Goal: Information Seeking & Learning: Learn about a topic

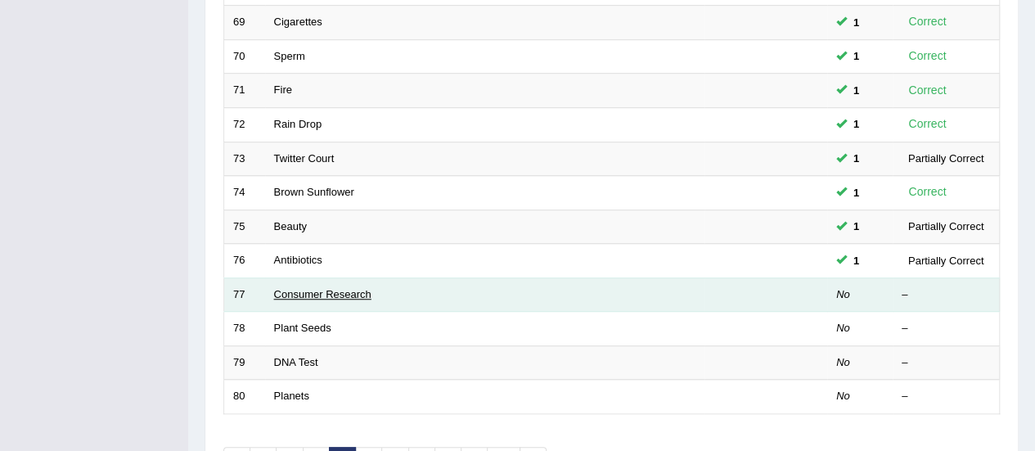
drag, startPoint x: 0, startPoint y: 0, endPoint x: 356, endPoint y: 287, distance: 457.1
click at [356, 288] on link "Consumer Research" at bounding box center [322, 294] width 97 height 12
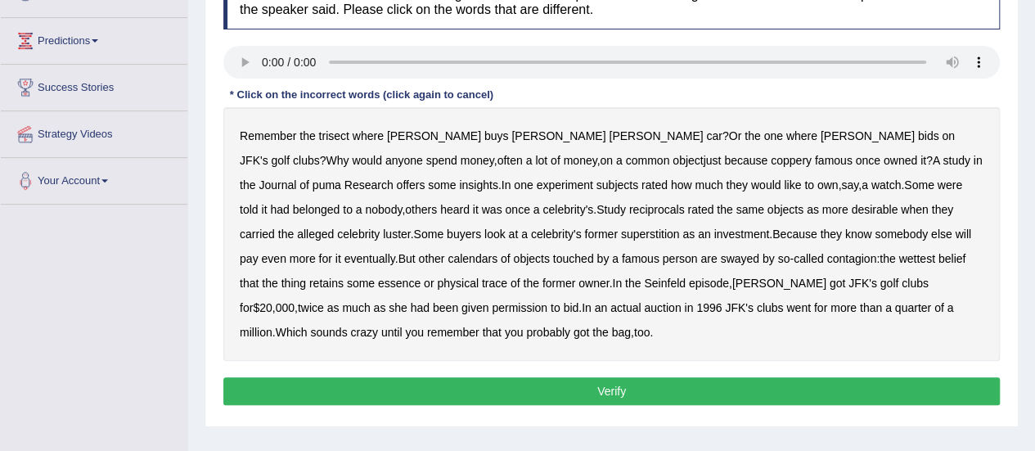
scroll to position [245, 0]
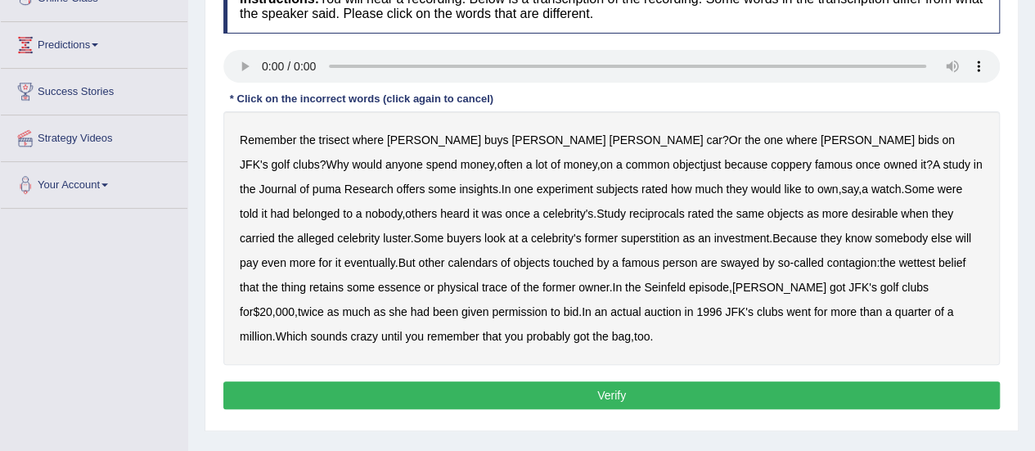
click at [343, 135] on b "trisect" at bounding box center [334, 139] width 30 height 13
click at [531, 153] on div "Remember the trisect where George buys Jon Voight's car ? Or the one where Elai…" at bounding box center [611, 238] width 776 height 254
click at [770, 165] on b "coppery" at bounding box center [790, 164] width 41 height 13
click at [341, 182] on b "puma" at bounding box center [326, 188] width 29 height 13
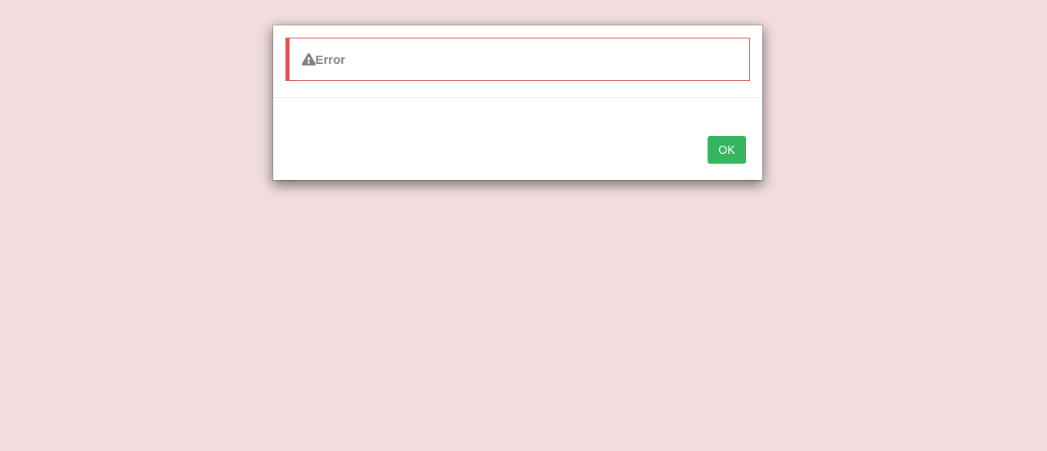
click at [716, 152] on button "OK" at bounding box center [726, 150] width 38 height 28
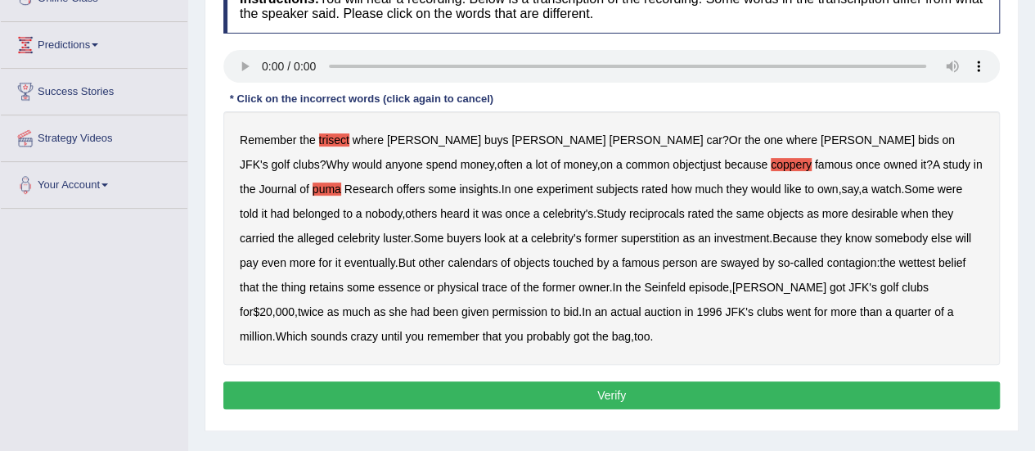
click at [629, 211] on b "reciprocals" at bounding box center [657, 213] width 56 height 13
click at [447, 259] on b "calendars" at bounding box center [472, 262] width 50 height 13
click at [898, 259] on b "wettest" at bounding box center [916, 262] width 36 height 13
click at [611, 396] on button "Verify" at bounding box center [611, 395] width 776 height 28
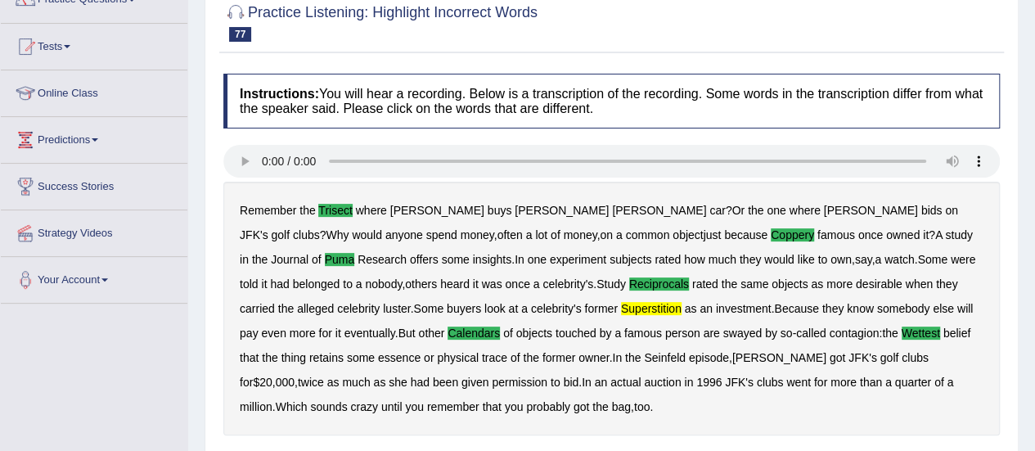
scroll to position [148, 0]
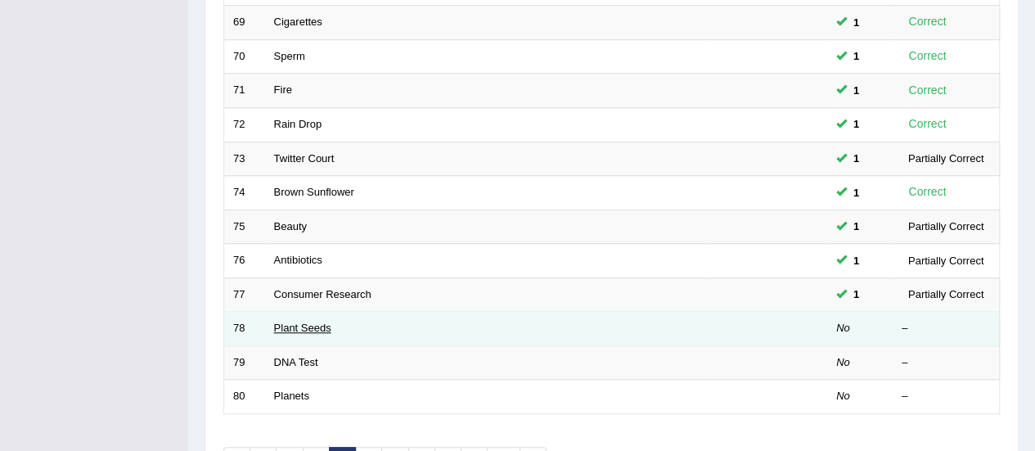
click at [322, 323] on link "Plant Seeds" at bounding box center [302, 327] width 57 height 12
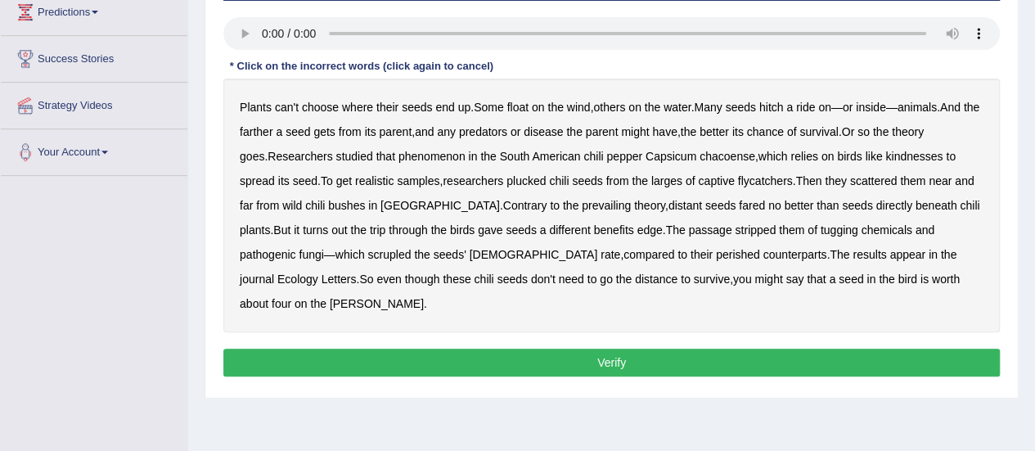
scroll to position [267, 0]
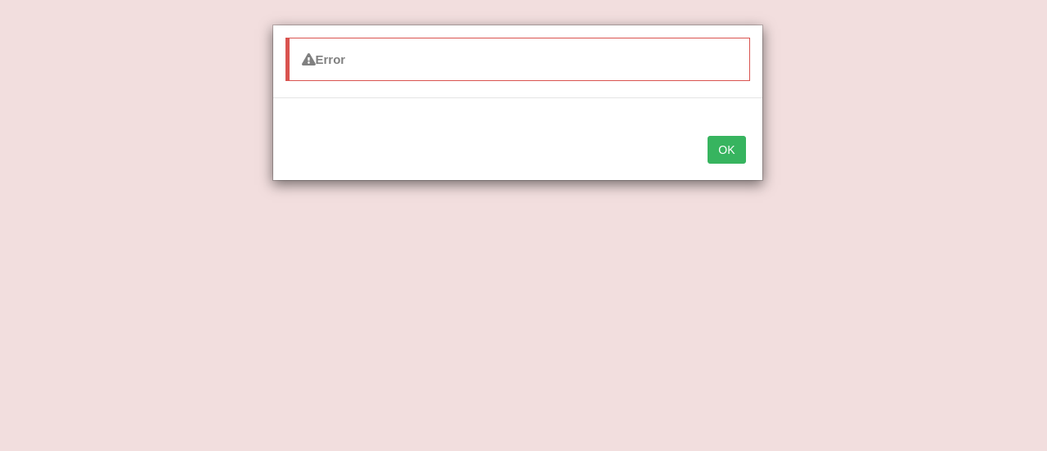
click at [730, 150] on button "OK" at bounding box center [726, 150] width 38 height 28
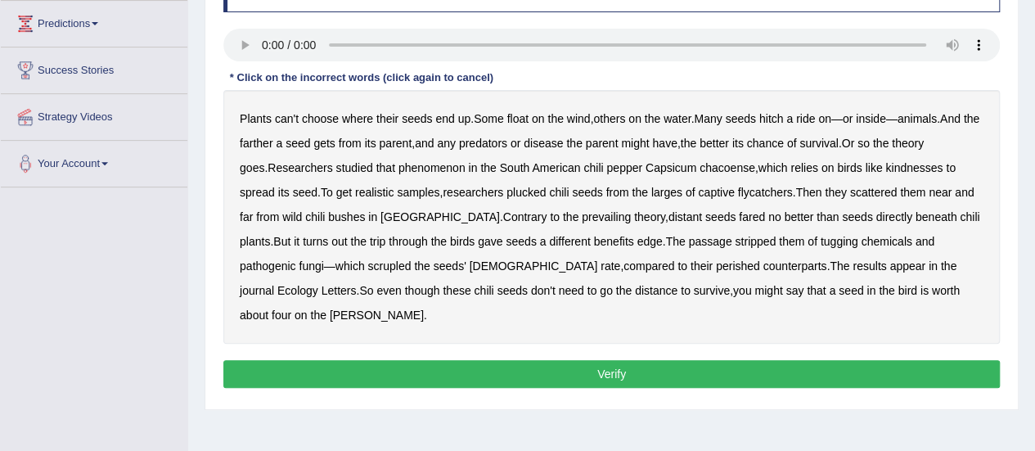
click at [885, 171] on b "kindnesses" at bounding box center [913, 167] width 57 height 13
click at [668, 213] on b "distant" at bounding box center [685, 216] width 34 height 13
click at [594, 236] on b "benefits" at bounding box center [614, 241] width 40 height 13
click at [820, 235] on b "tugging" at bounding box center [839, 241] width 38 height 13
click at [367, 261] on b "scrupled" at bounding box center [388, 265] width 43 height 13
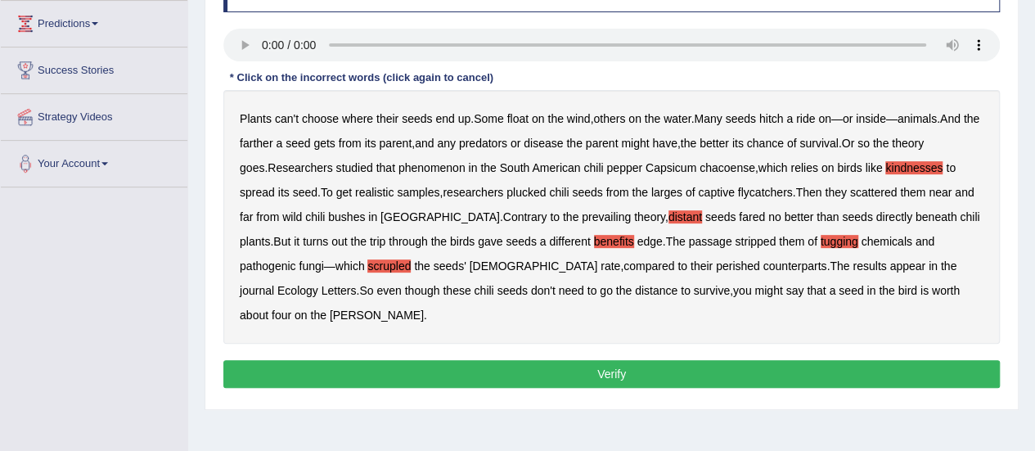
click at [716, 261] on b "perished" at bounding box center [738, 265] width 44 height 13
click at [540, 360] on button "Verify" at bounding box center [611, 374] width 776 height 28
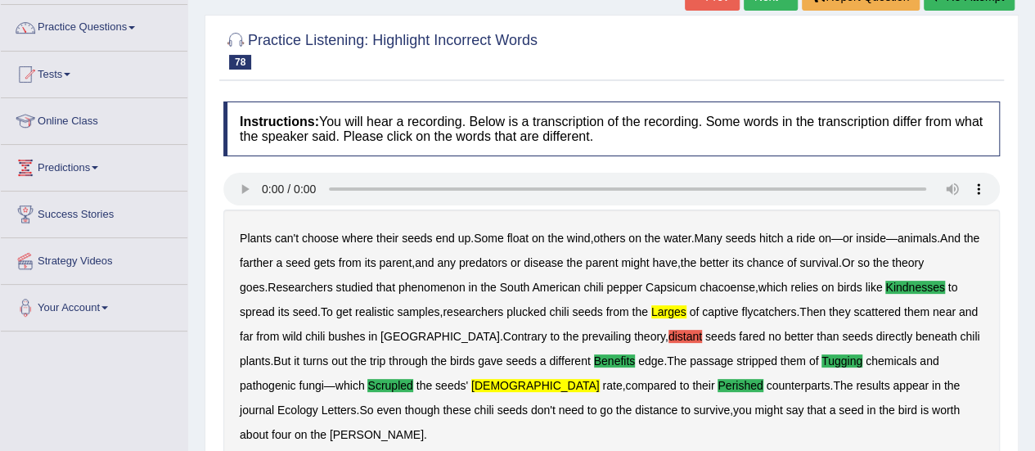
scroll to position [103, 0]
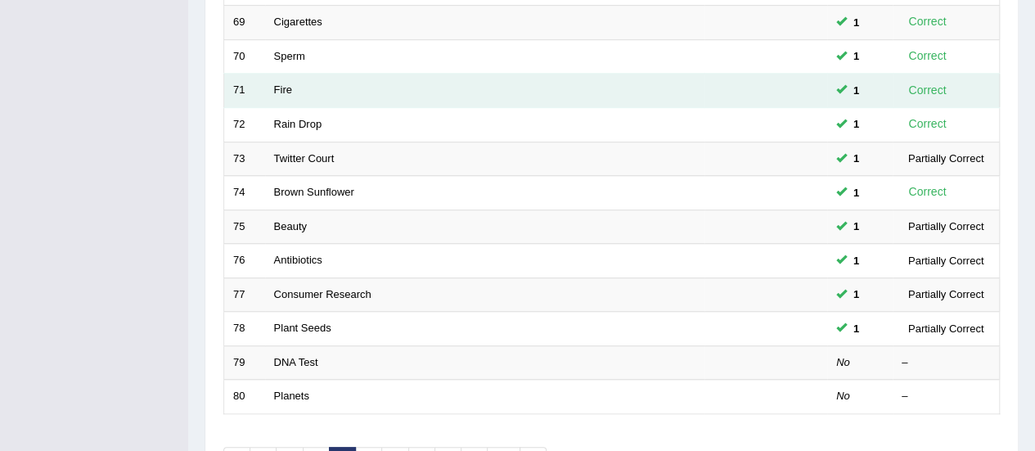
scroll to position [522, 0]
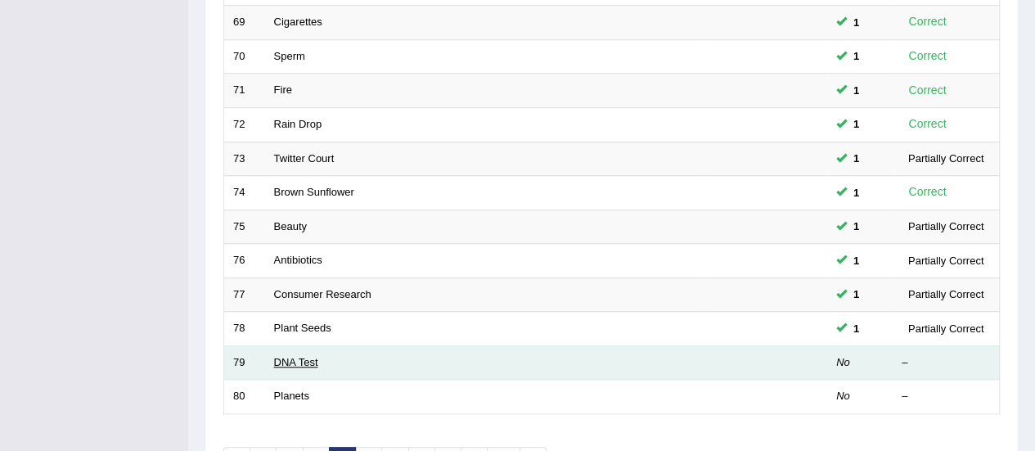
click at [287, 356] on link "DNA Test" at bounding box center [296, 362] width 44 height 12
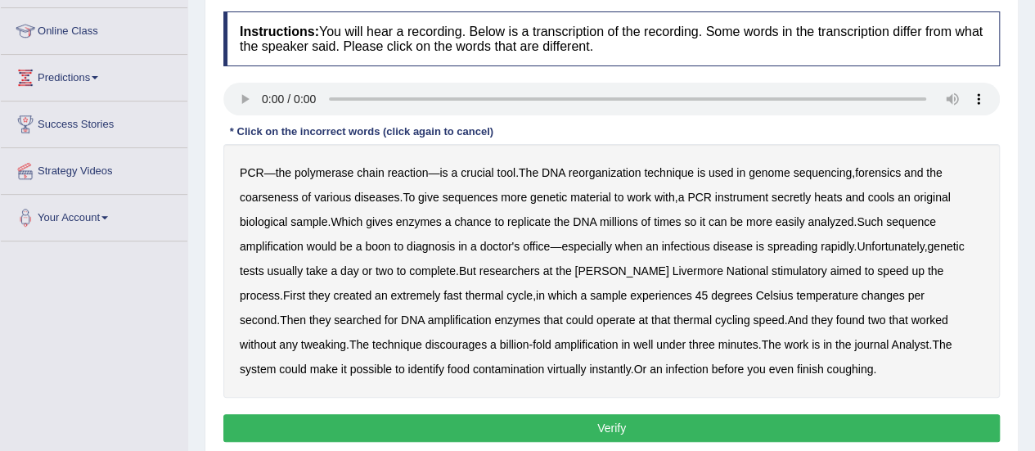
scroll to position [247, 0]
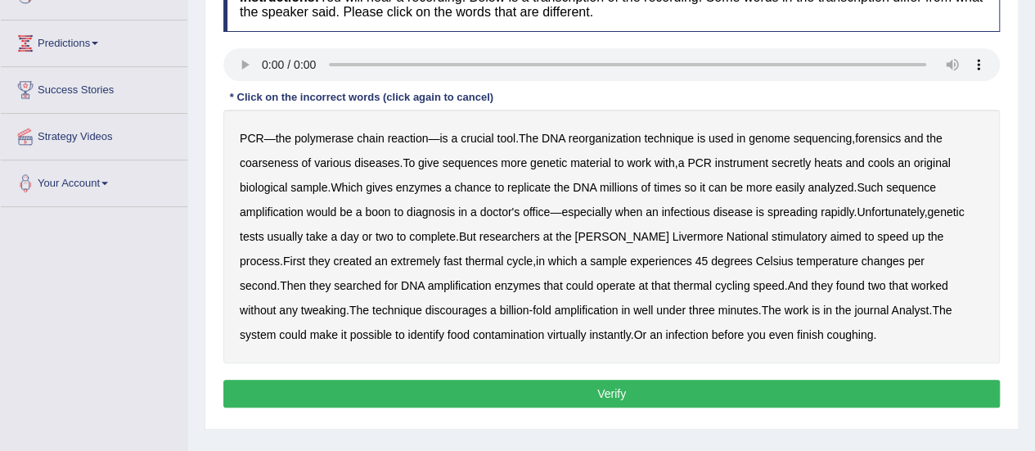
click at [587, 136] on b "reorganization" at bounding box center [604, 138] width 73 height 13
click at [271, 159] on b "coarseness" at bounding box center [269, 162] width 59 height 13
click at [453, 162] on b "sequences" at bounding box center [470, 162] width 56 height 13
click at [754, 158] on b "instrument" at bounding box center [741, 162] width 53 height 13
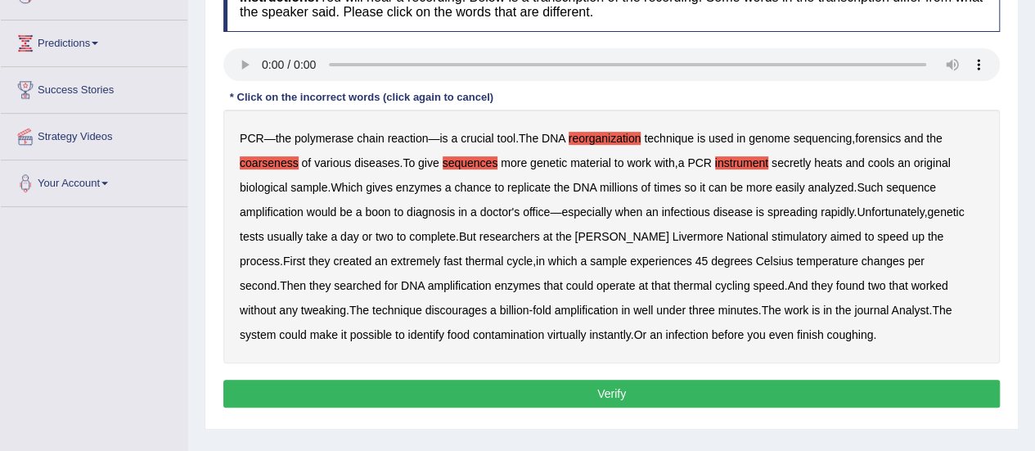
click at [758, 241] on div "PCR — the polymerase chain reaction — is a crucial tool . The DNA reorganizatio…" at bounding box center [611, 237] width 776 height 254
click at [771, 234] on b "stimulatory" at bounding box center [799, 236] width 56 height 13
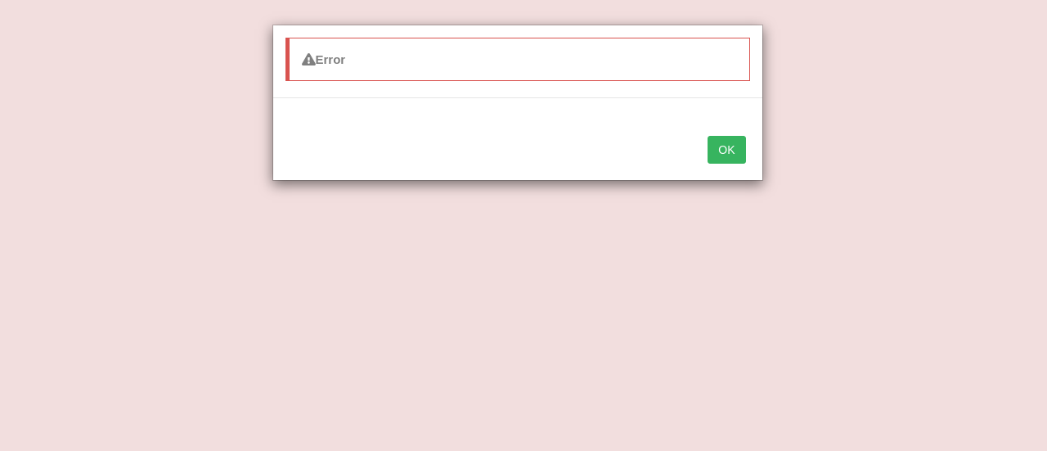
click at [713, 137] on button "OK" at bounding box center [726, 150] width 38 height 28
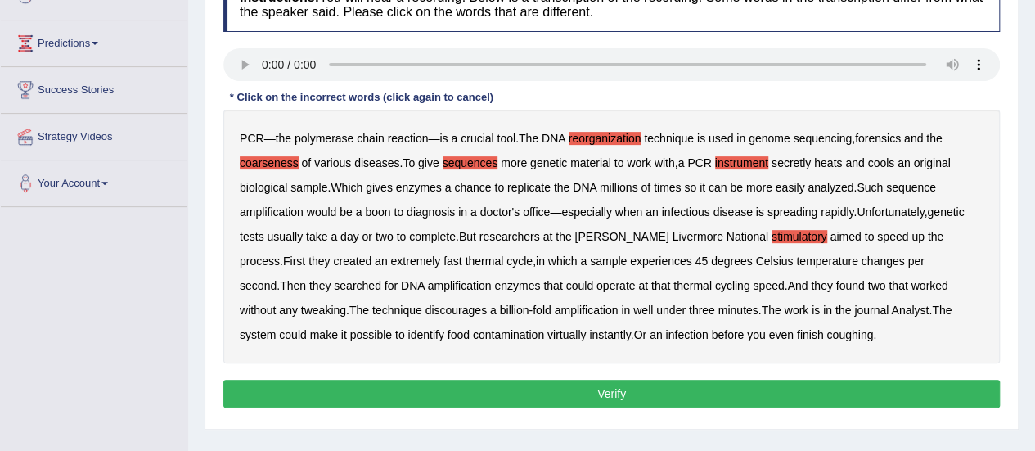
click at [604, 389] on button "Verify" at bounding box center [611, 393] width 776 height 28
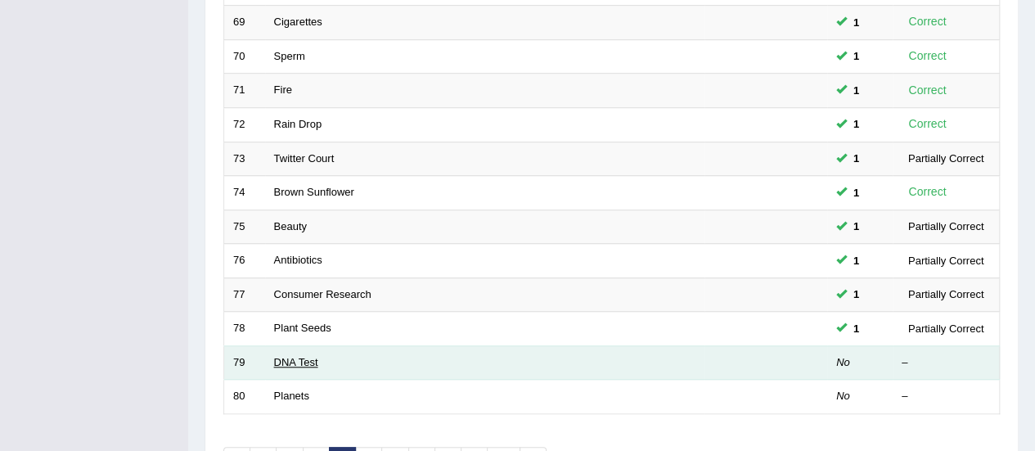
click at [295, 356] on link "DNA Test" at bounding box center [296, 362] width 44 height 12
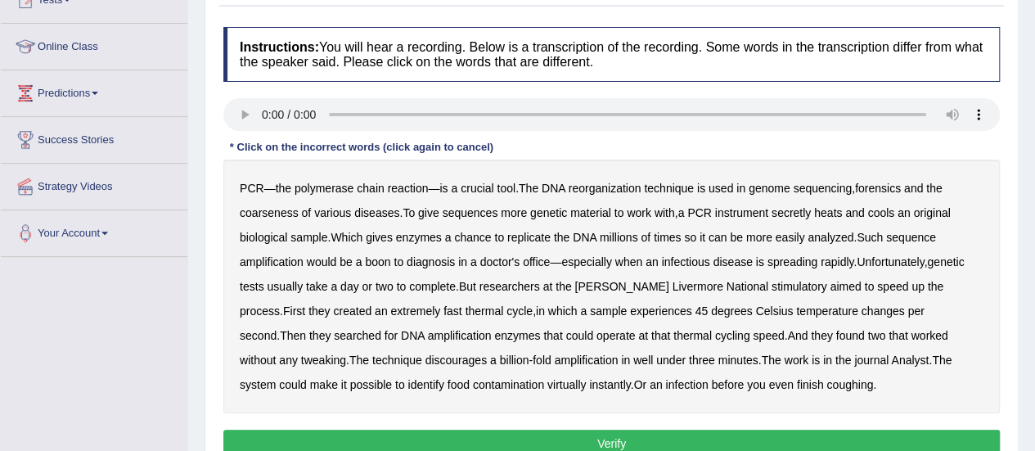
scroll to position [200, 0]
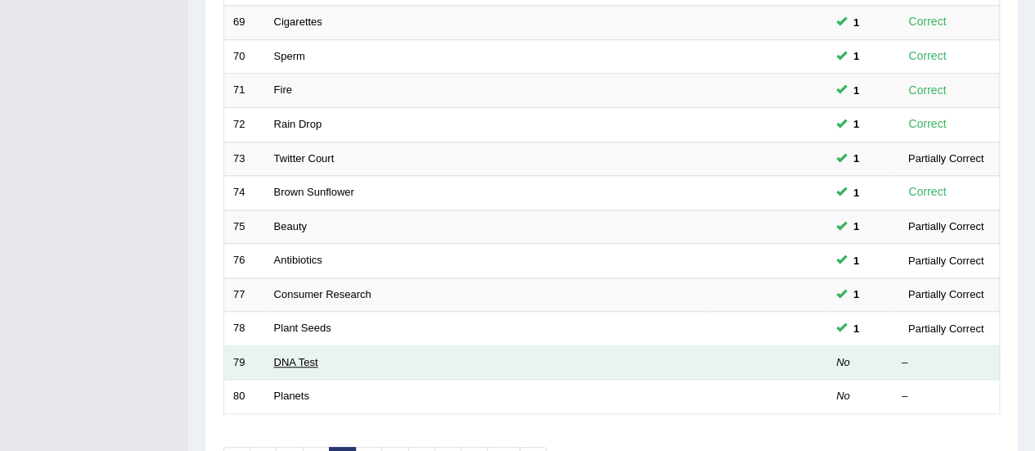
click at [299, 357] on link "DNA Test" at bounding box center [296, 362] width 44 height 12
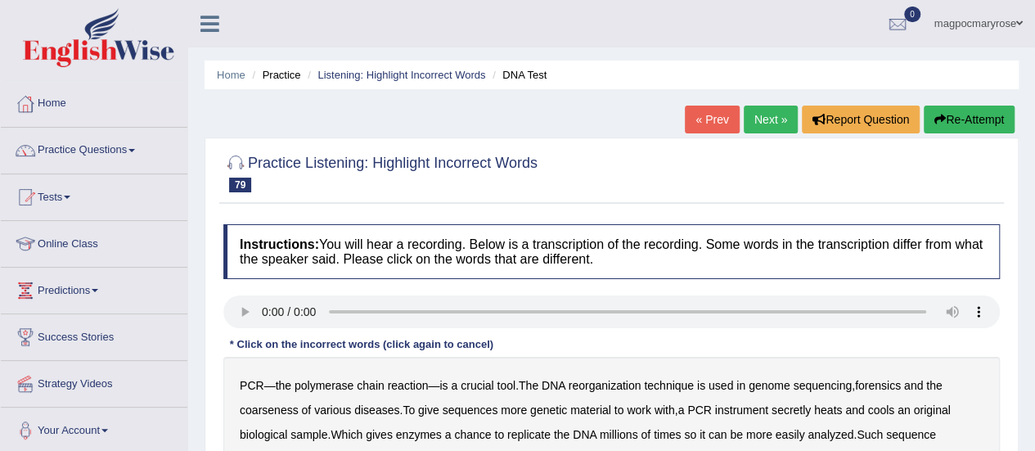
scroll to position [194, 0]
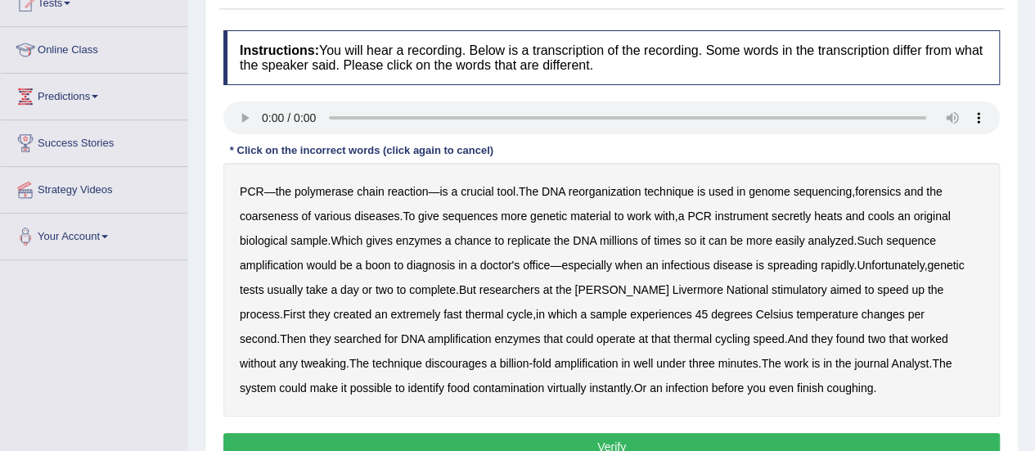
click at [795, 216] on b "secretly" at bounding box center [790, 215] width 39 height 13
click at [487, 216] on b "sequences" at bounding box center [470, 215] width 56 height 13
click at [425, 357] on b "discourages" at bounding box center [456, 363] width 62 height 13
click at [286, 218] on b "coarseness" at bounding box center [269, 215] width 59 height 13
click at [537, 239] on b "replicate" at bounding box center [528, 240] width 43 height 13
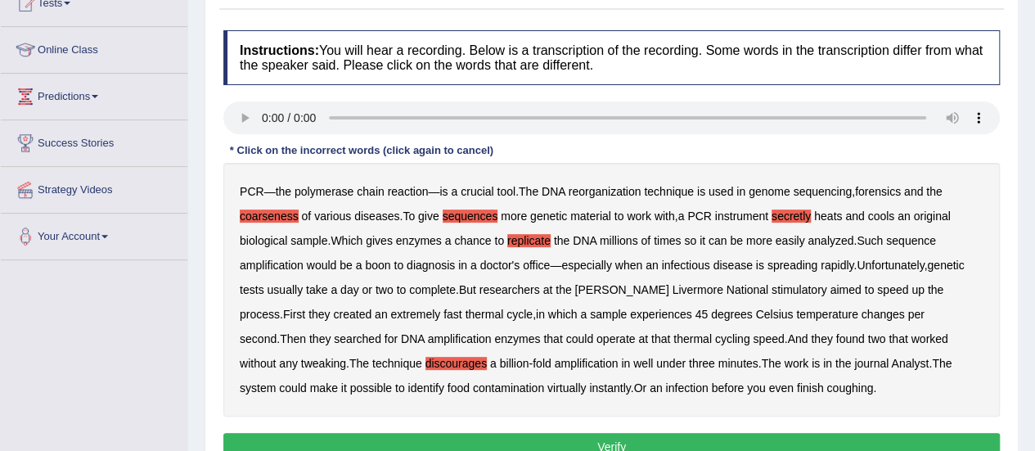
click at [571, 436] on button "Verify" at bounding box center [611, 447] width 776 height 28
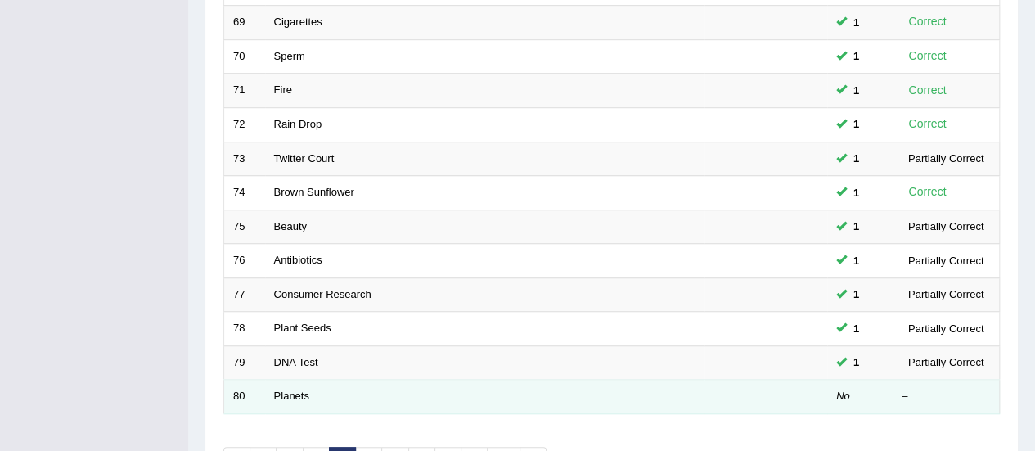
click at [280, 396] on td "Planets" at bounding box center [484, 396] width 439 height 34
click at [287, 392] on link "Planets" at bounding box center [291, 395] width 35 height 12
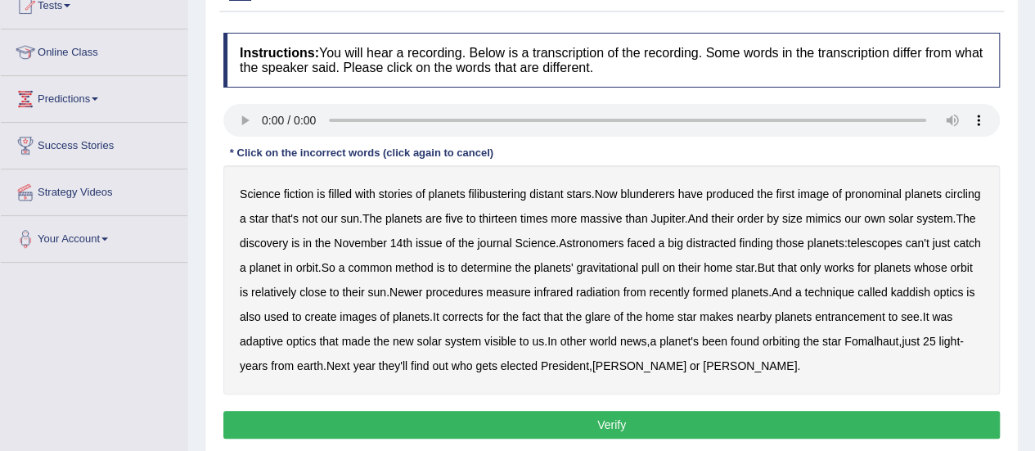
scroll to position [193, 0]
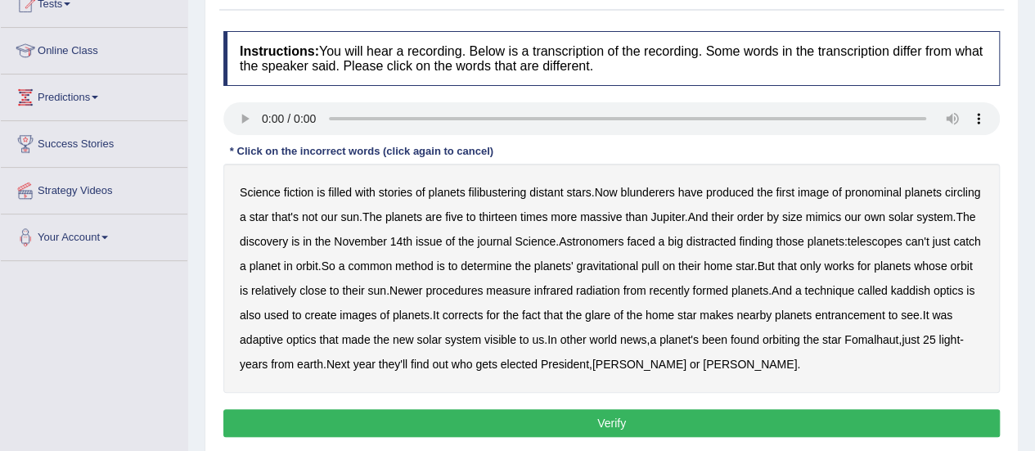
click at [487, 186] on b "filibustering" at bounding box center [497, 192] width 58 height 13
click at [650, 186] on b "blunderers" at bounding box center [647, 192] width 54 height 13
click at [885, 192] on b "pronominal" at bounding box center [872, 192] width 56 height 13
click at [716, 241] on b "distracted" at bounding box center [711, 241] width 50 height 13
click at [929, 284] on b "kaddish" at bounding box center [909, 290] width 39 height 13
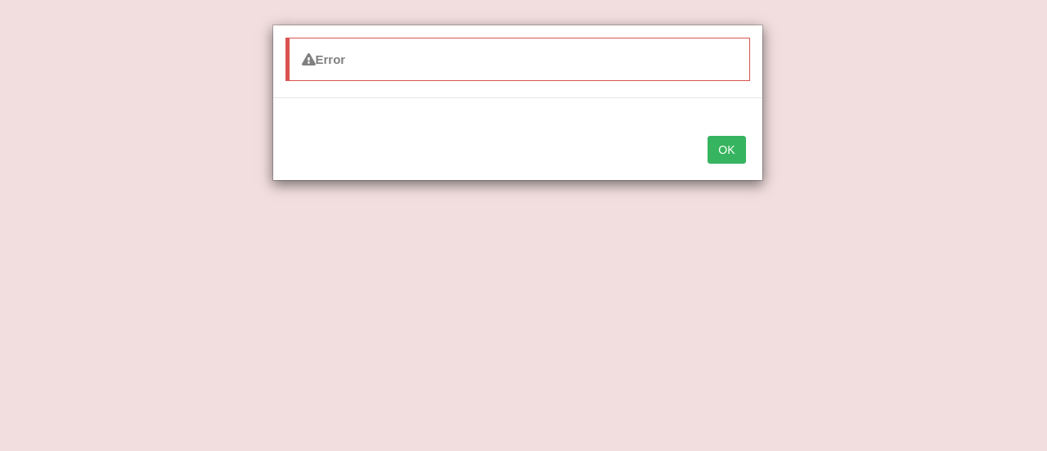
click at [731, 150] on button "OK" at bounding box center [726, 150] width 38 height 28
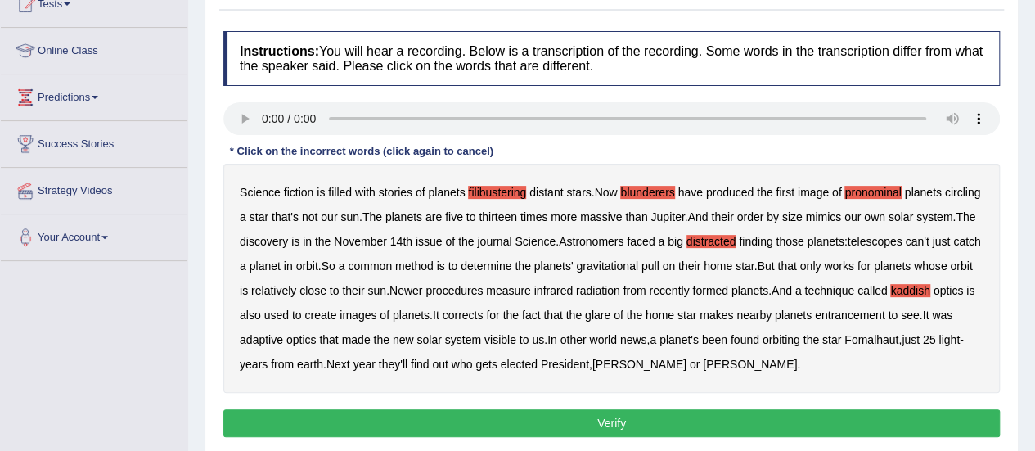
click at [604, 419] on button "Verify" at bounding box center [611, 423] width 776 height 28
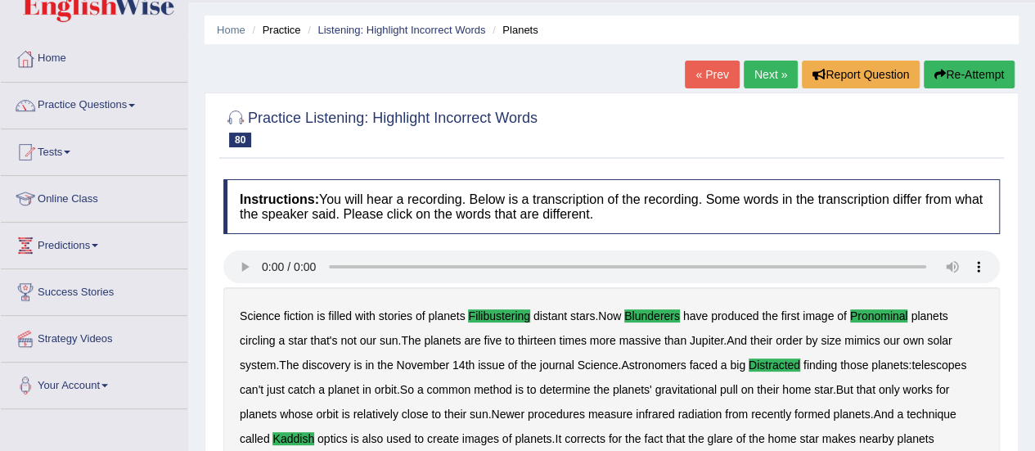
scroll to position [0, 0]
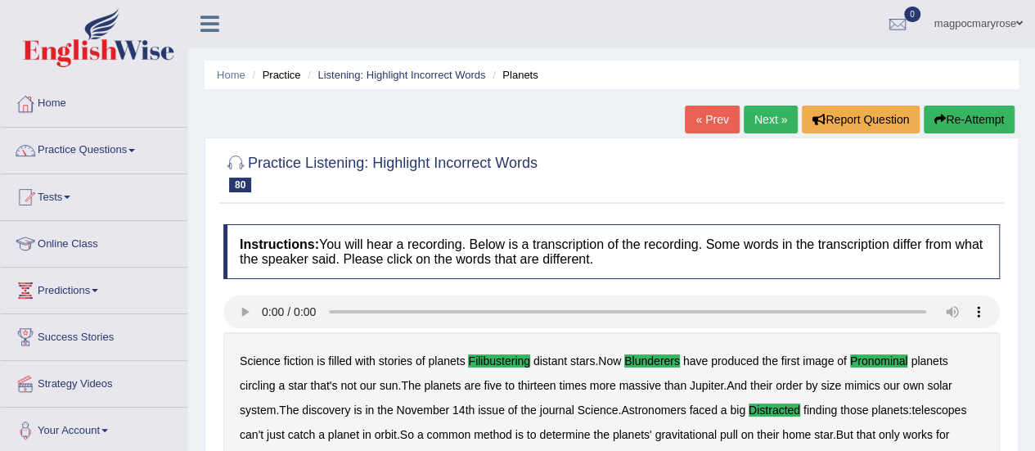
click at [70, 148] on link "Practice Questions" at bounding box center [94, 148] width 186 height 41
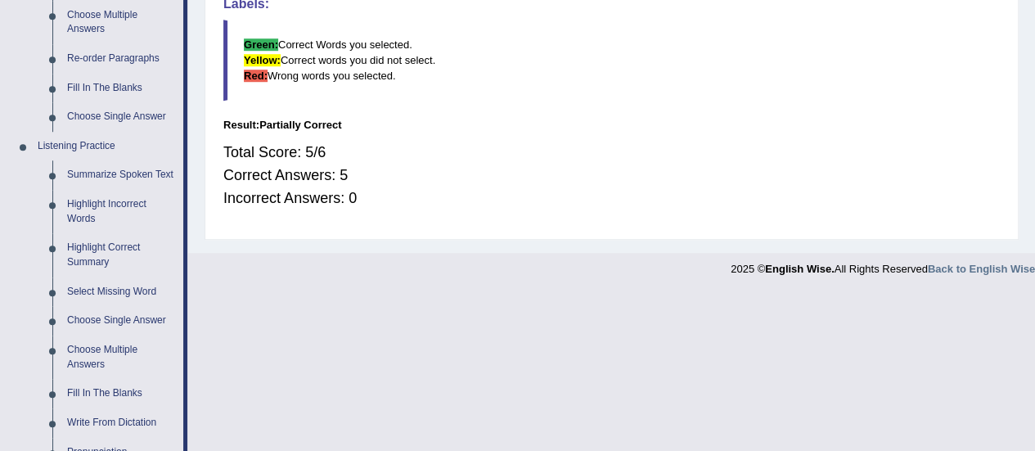
scroll to position [584, 0]
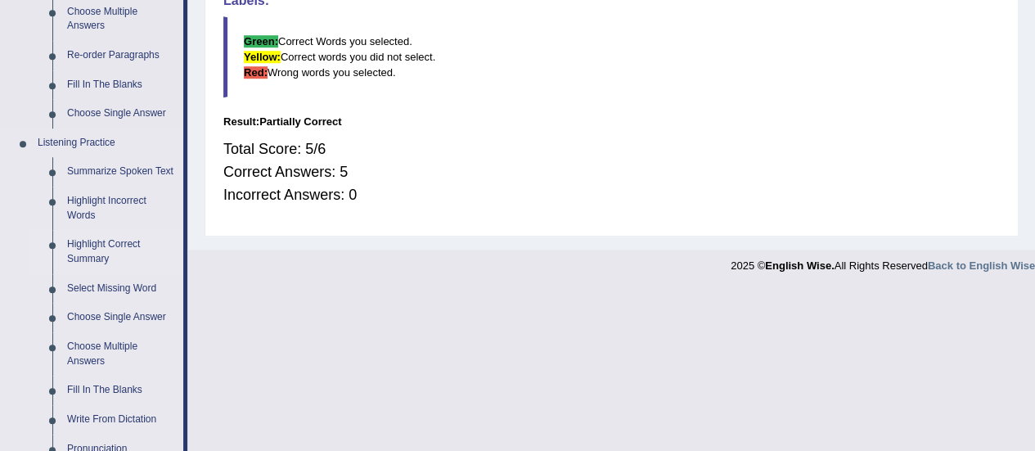
click at [97, 248] on link "Highlight Correct Summary" at bounding box center [121, 251] width 123 height 43
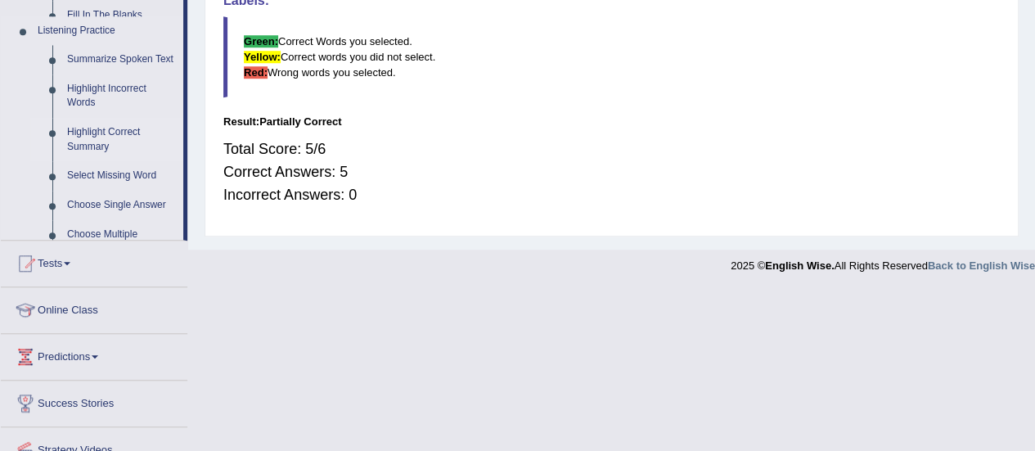
scroll to position [383, 0]
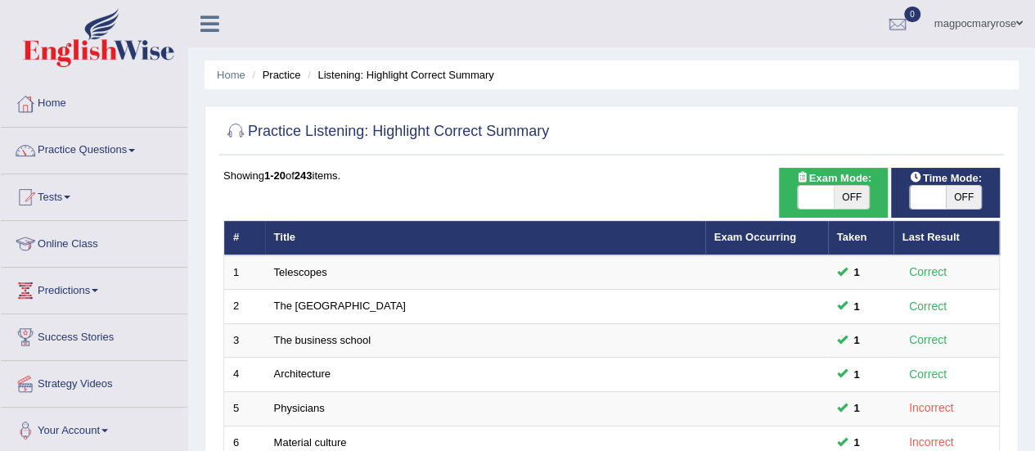
scroll to position [624, 0]
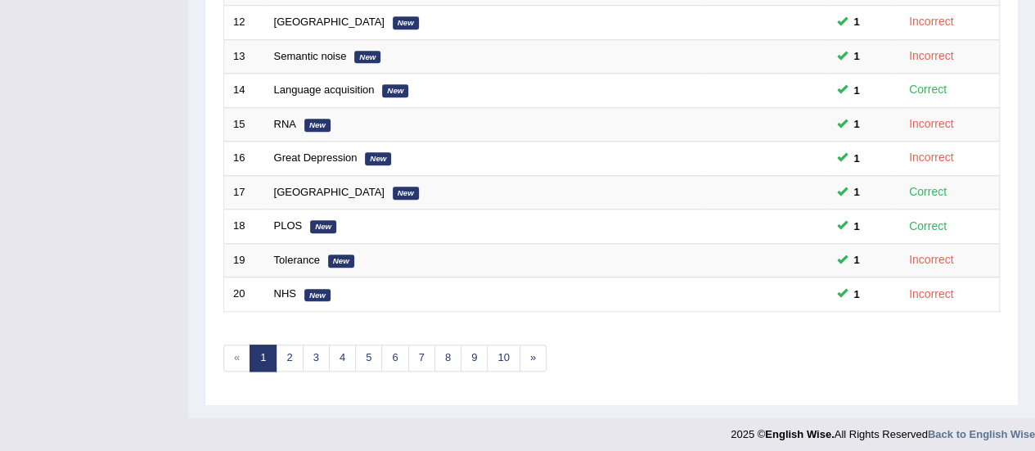
drag, startPoint x: 0, startPoint y: 0, endPoint x: 996, endPoint y: 405, distance: 1075.2
click at [308, 351] on link "3" at bounding box center [316, 357] width 27 height 27
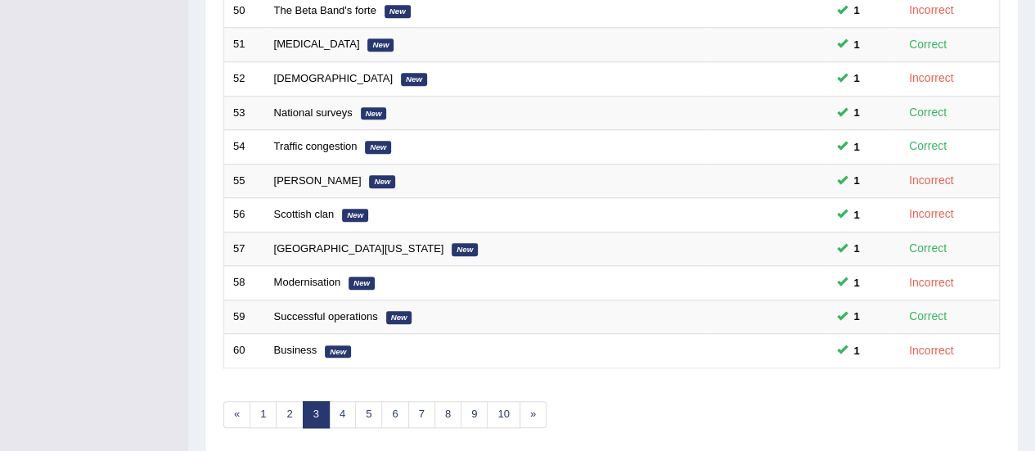
scroll to position [573, 0]
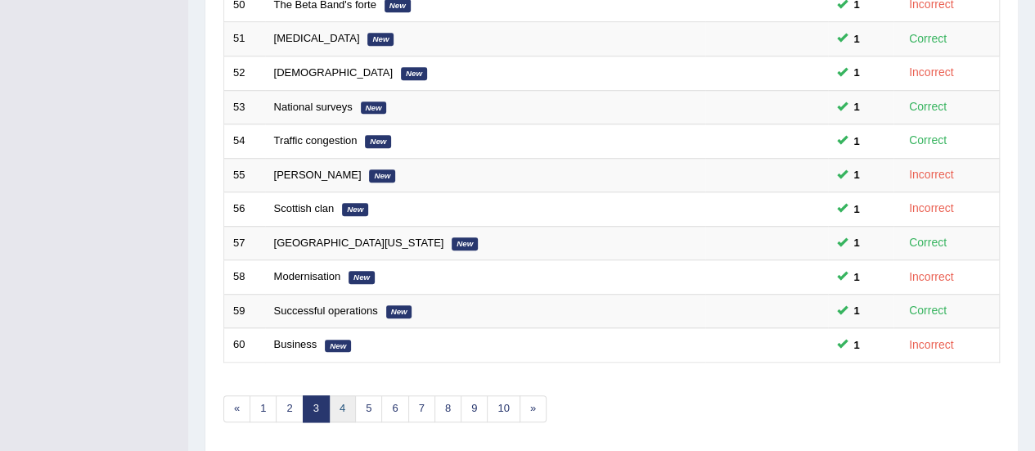
click at [335, 397] on link "4" at bounding box center [342, 408] width 27 height 27
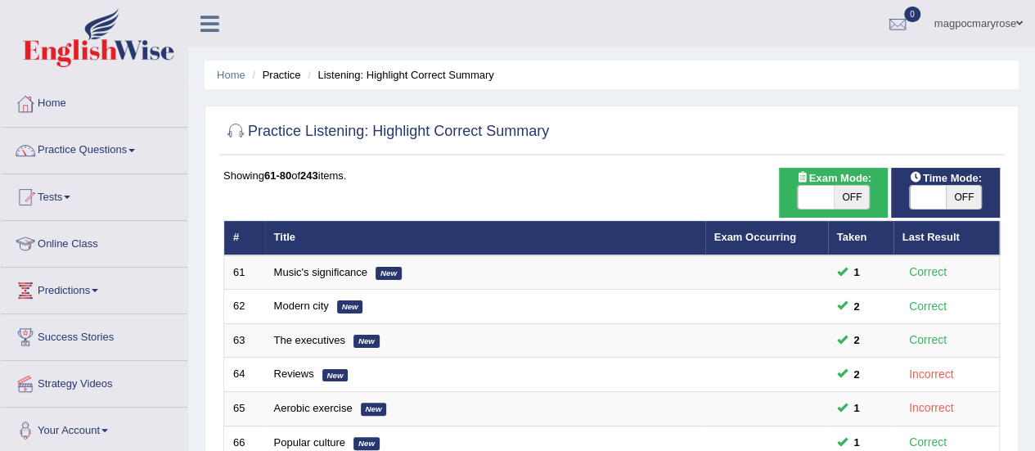
scroll to position [624, 0]
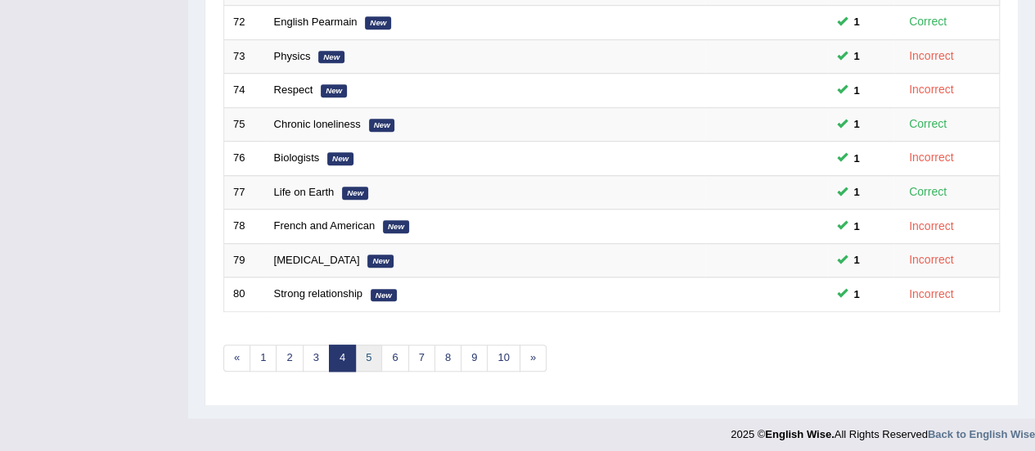
click at [369, 359] on link "5" at bounding box center [368, 357] width 27 height 27
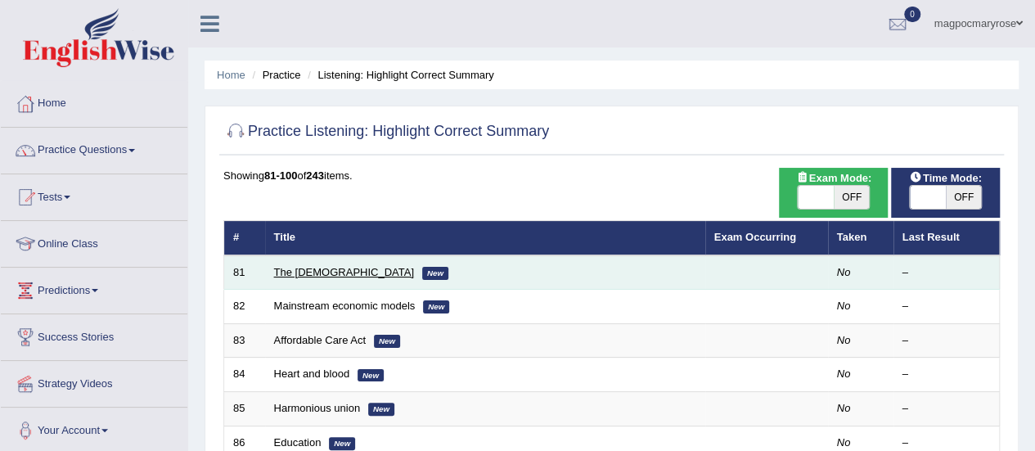
click at [287, 274] on link "The [DEMOGRAPHIC_DATA]" at bounding box center [344, 272] width 140 height 12
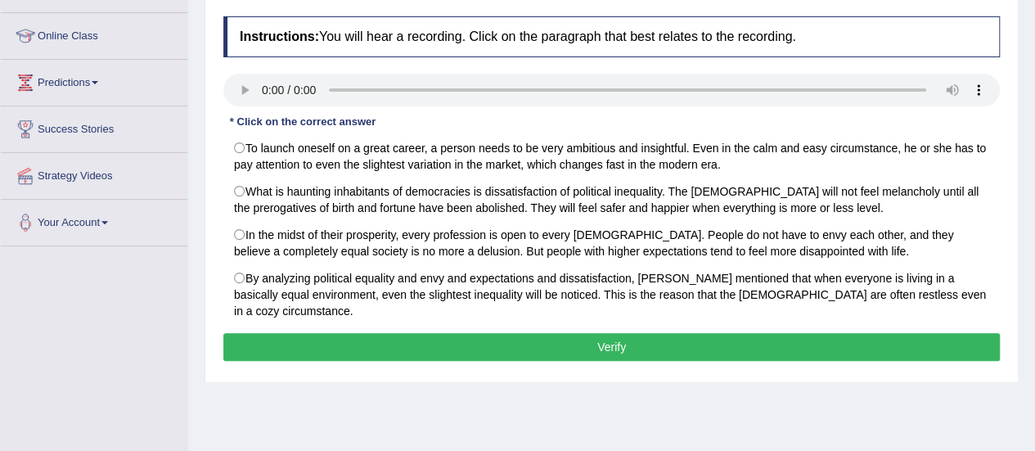
scroll to position [210, 0]
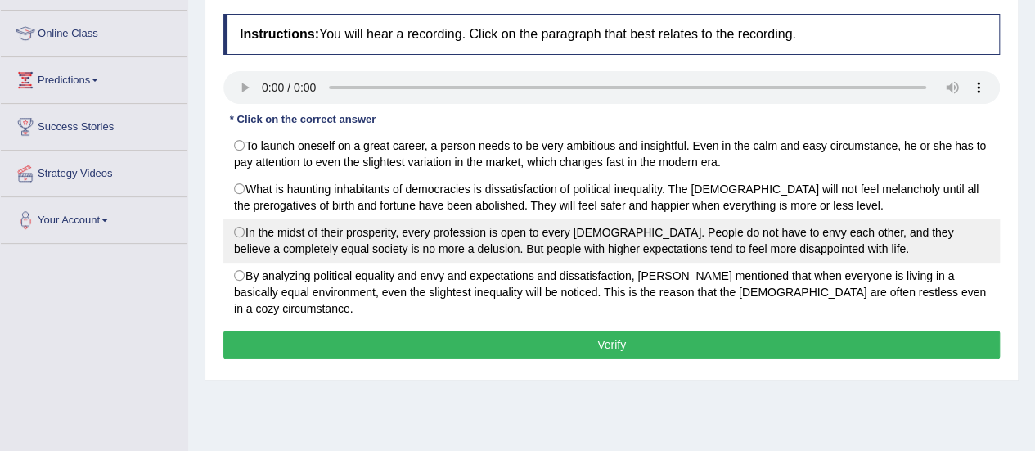
click at [242, 227] on label "In the midst of their prosperity, every profession is open to every American. P…" at bounding box center [611, 240] width 776 height 44
radio input "true"
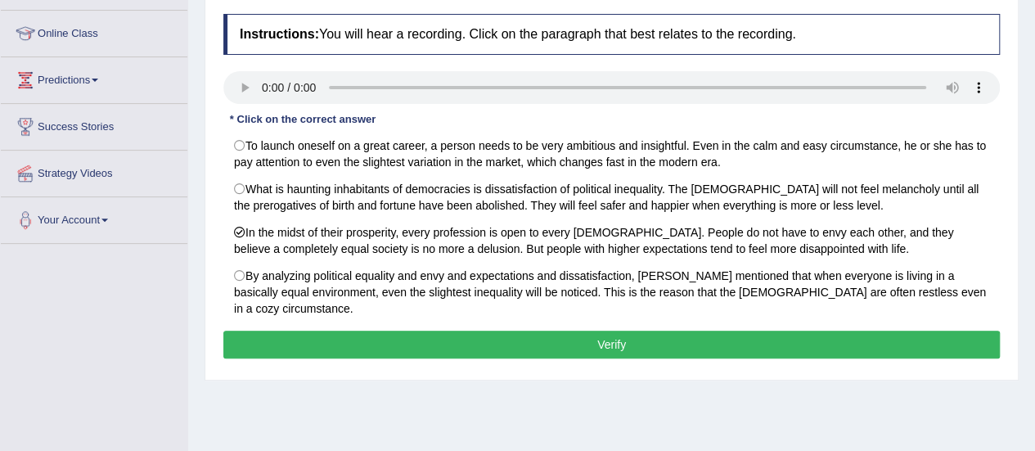
click at [294, 330] on button "Verify" at bounding box center [611, 344] width 776 height 28
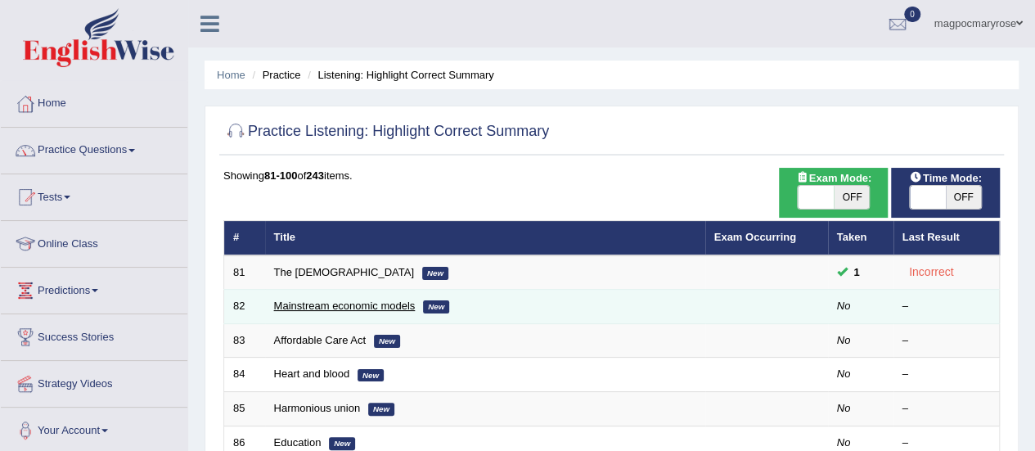
click at [320, 302] on link "Mainstream economic models" at bounding box center [344, 305] width 141 height 12
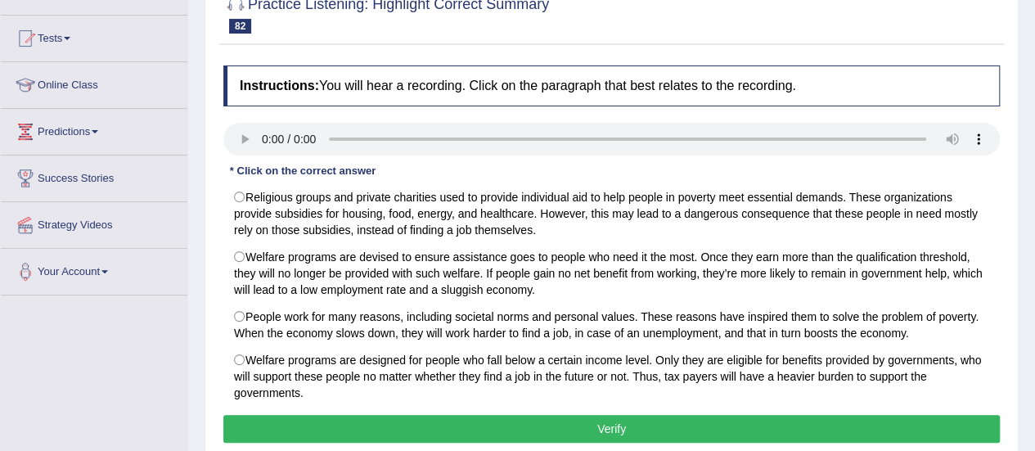
scroll to position [158, 0]
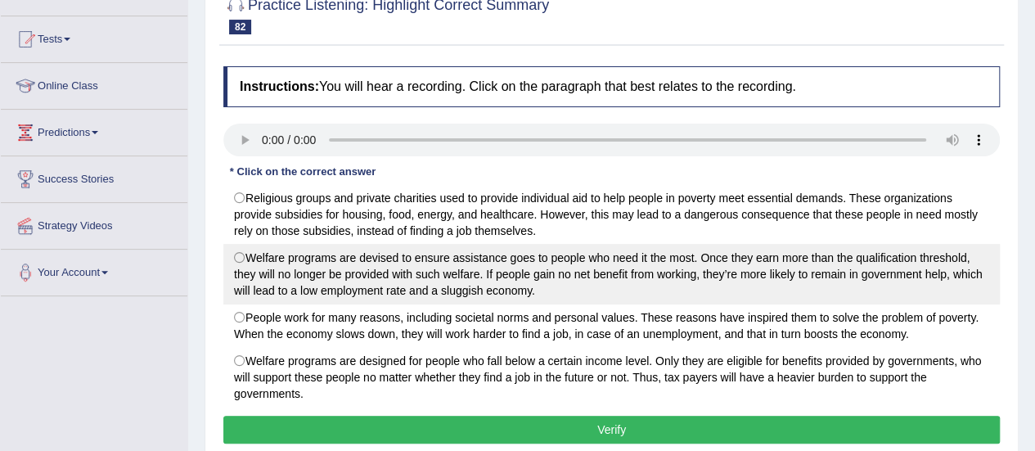
click at [247, 249] on label "Welfare programs are devised to ensure assistance goes to people who need it th…" at bounding box center [611, 274] width 776 height 61
radio input "true"
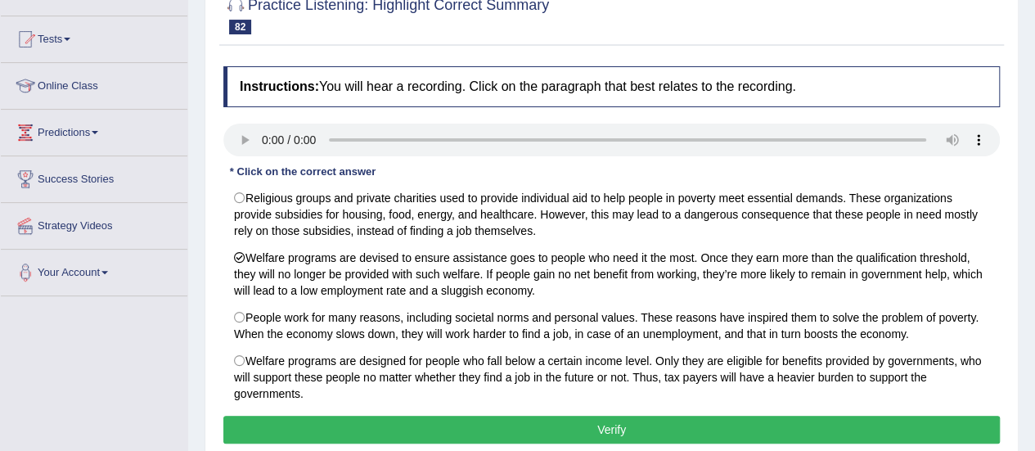
click at [325, 421] on button "Verify" at bounding box center [611, 429] width 776 height 28
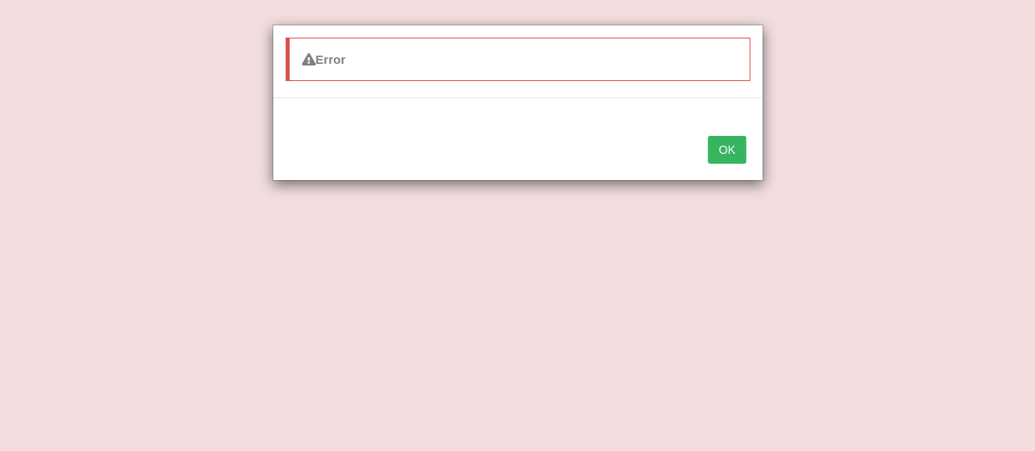
click at [729, 137] on button "OK" at bounding box center [726, 150] width 38 height 28
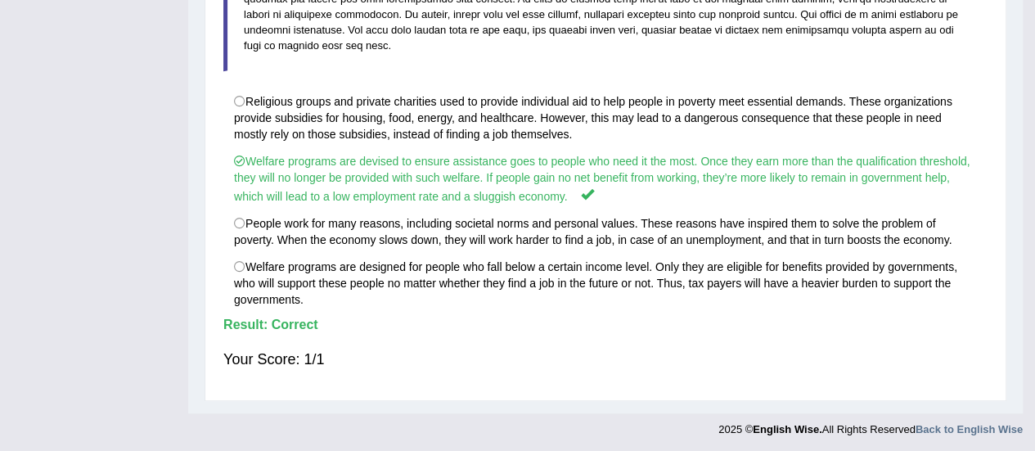
scroll to position [468, 0]
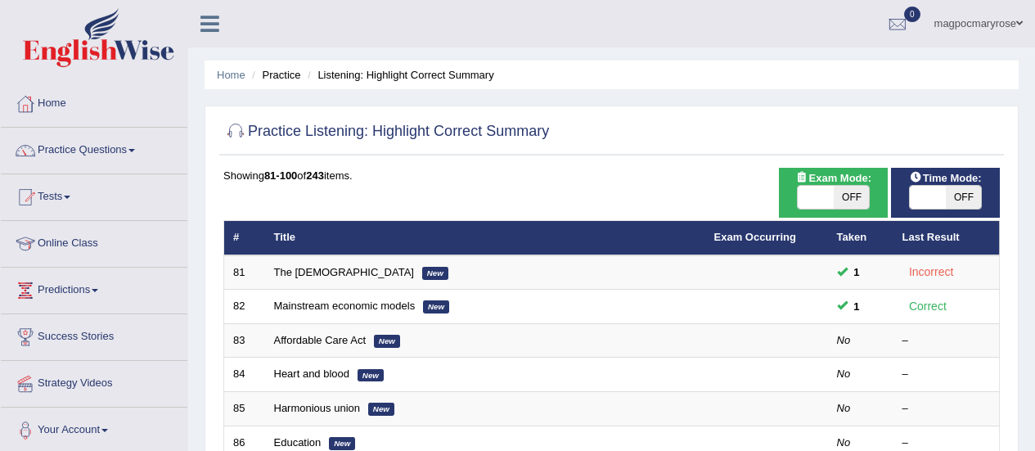
click at [300, 341] on link "Affordable Care Act" at bounding box center [320, 340] width 92 height 12
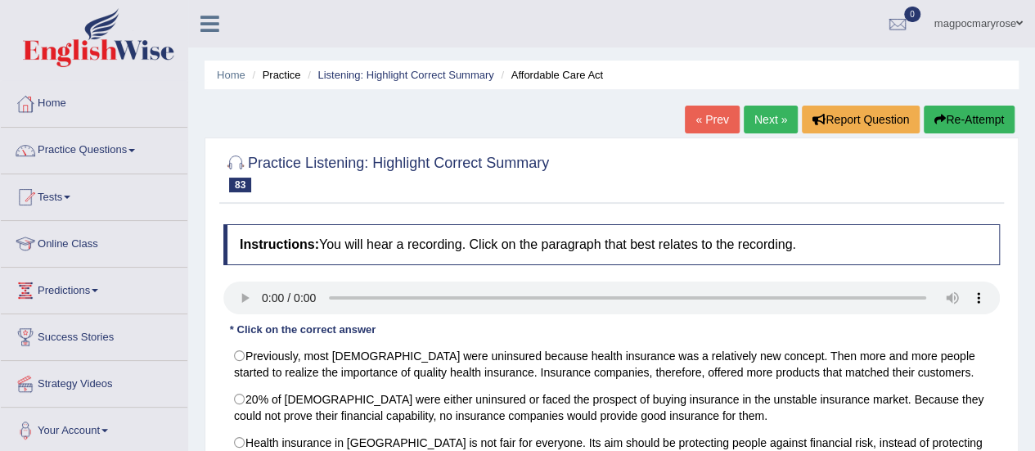
scroll to position [269, 0]
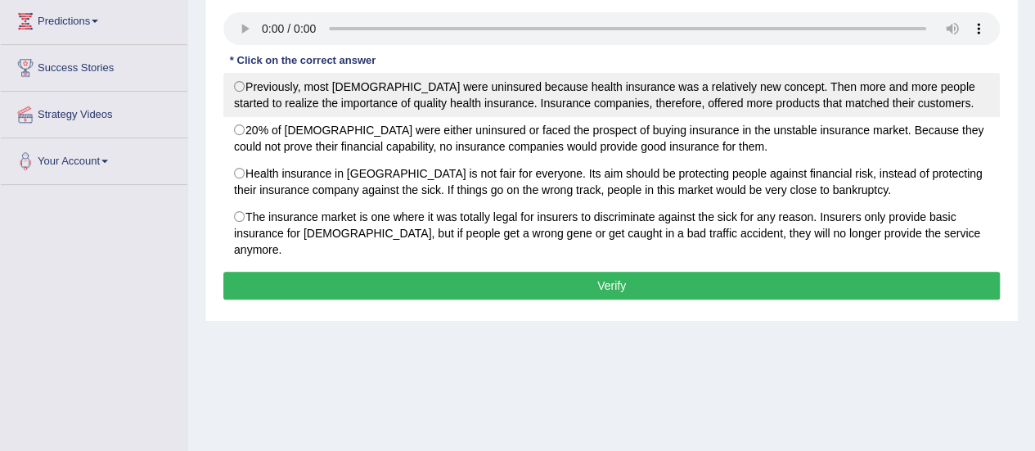
click at [284, 83] on label "Previously, most [DEMOGRAPHIC_DATA] were uninsured because health insurance was…" at bounding box center [611, 95] width 776 height 44
radio input "true"
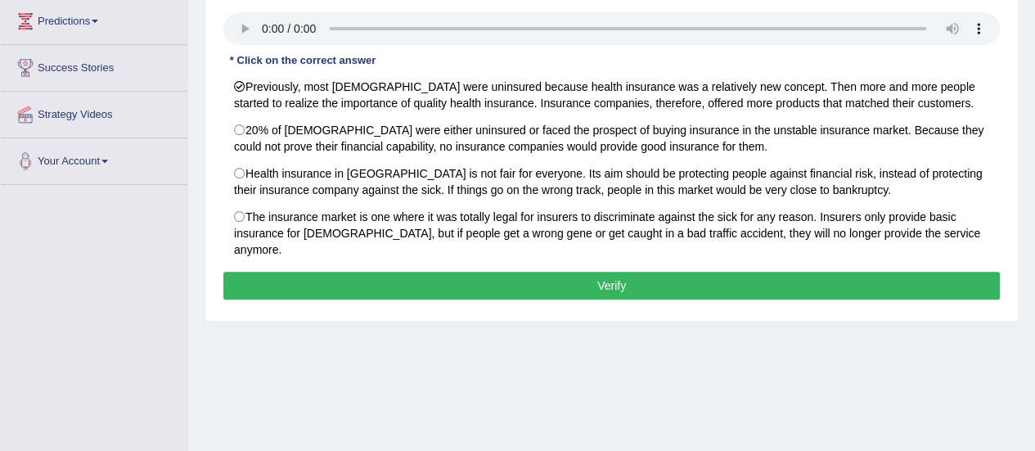
click at [337, 272] on button "Verify" at bounding box center [611, 286] width 776 height 28
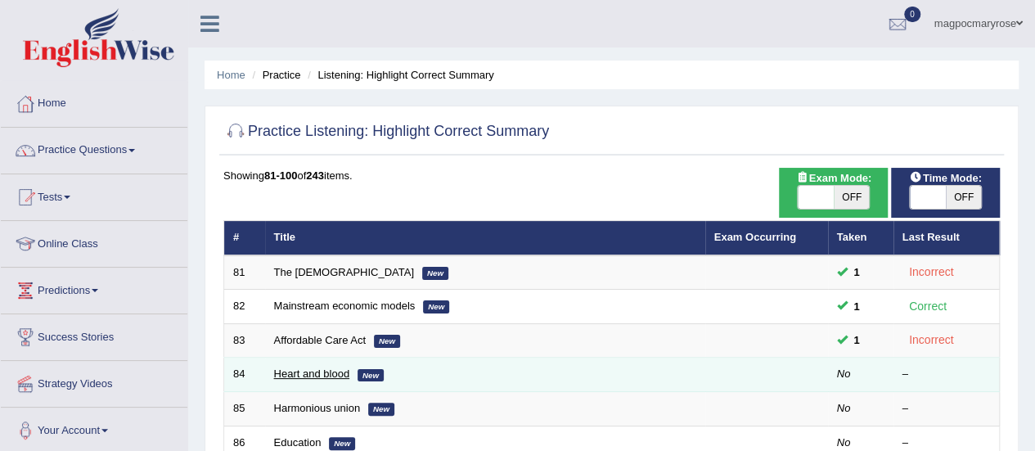
click at [313, 371] on link "Heart and blood" at bounding box center [312, 373] width 76 height 12
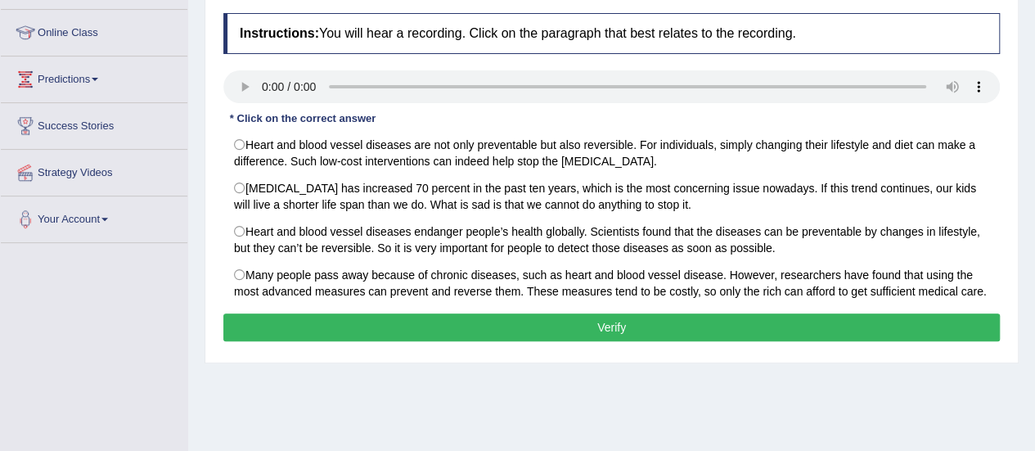
scroll to position [254, 0]
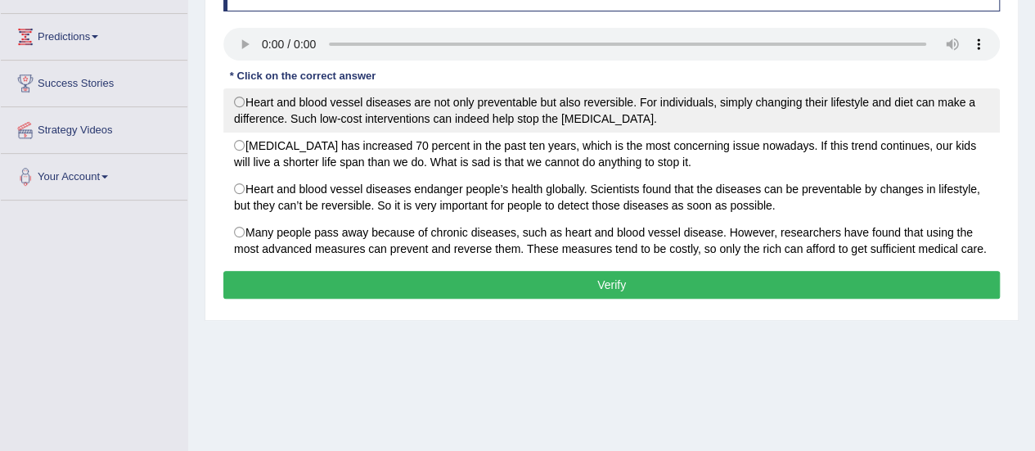
click at [236, 105] on label "Heart and blood vessel diseases are not only preventable but also reversible. F…" at bounding box center [611, 110] width 776 height 44
radio input "true"
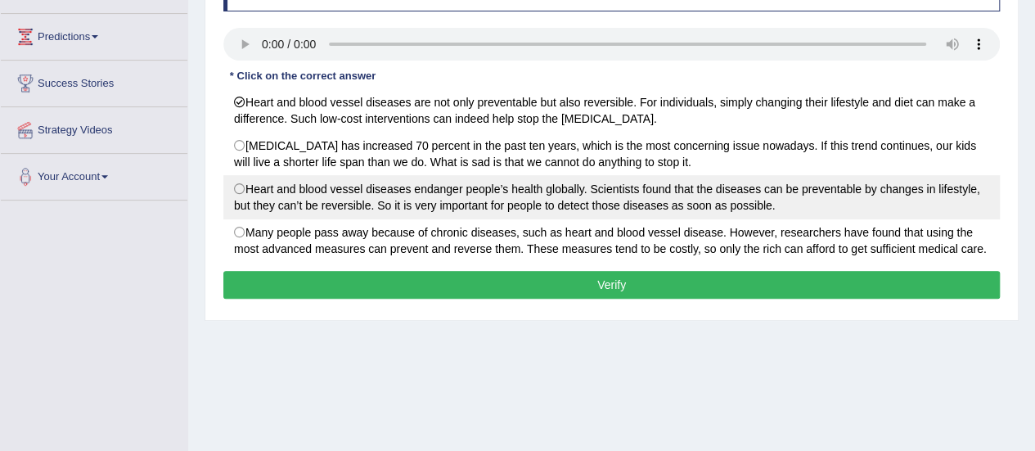
click at [254, 177] on label "Heart and blood vessel diseases endanger people’s health globally. Scientists f…" at bounding box center [611, 197] width 776 height 44
radio input "true"
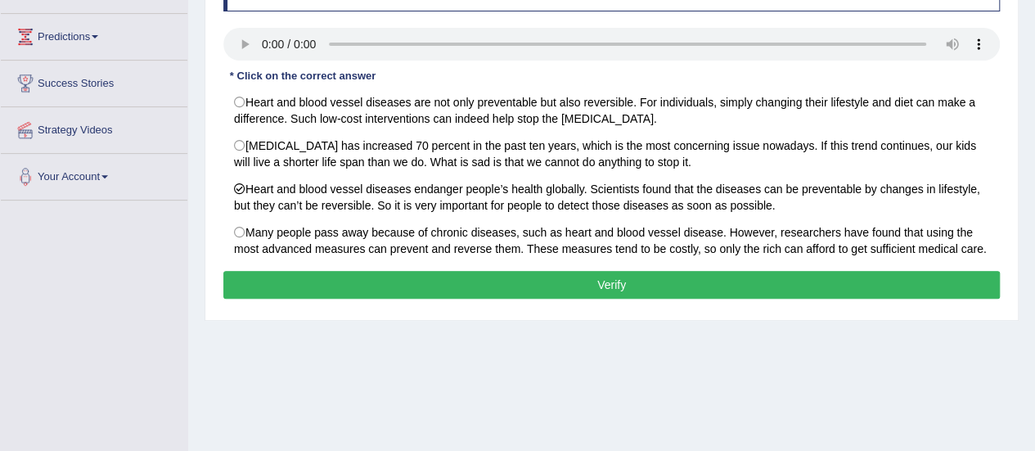
click at [325, 265] on div "Instructions: You will hear a recording. Click on the paragraph that best relat…" at bounding box center [611, 136] width 784 height 349
click at [323, 273] on button "Verify" at bounding box center [611, 285] width 776 height 28
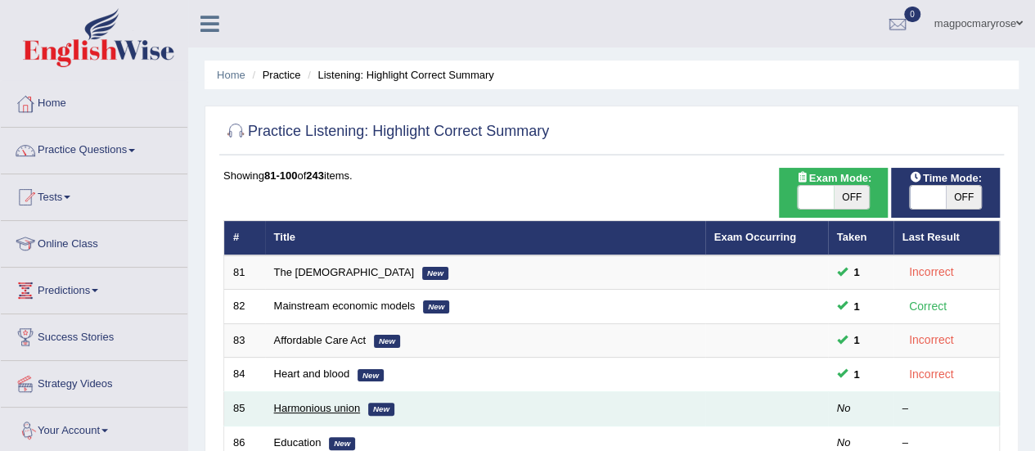
click at [325, 406] on link "Harmonious union" at bounding box center [317, 408] width 87 height 12
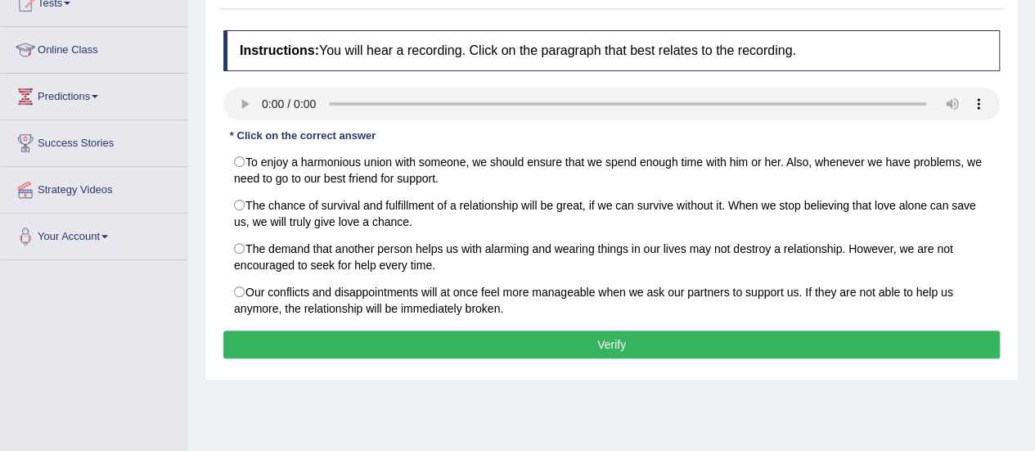
scroll to position [204, 0]
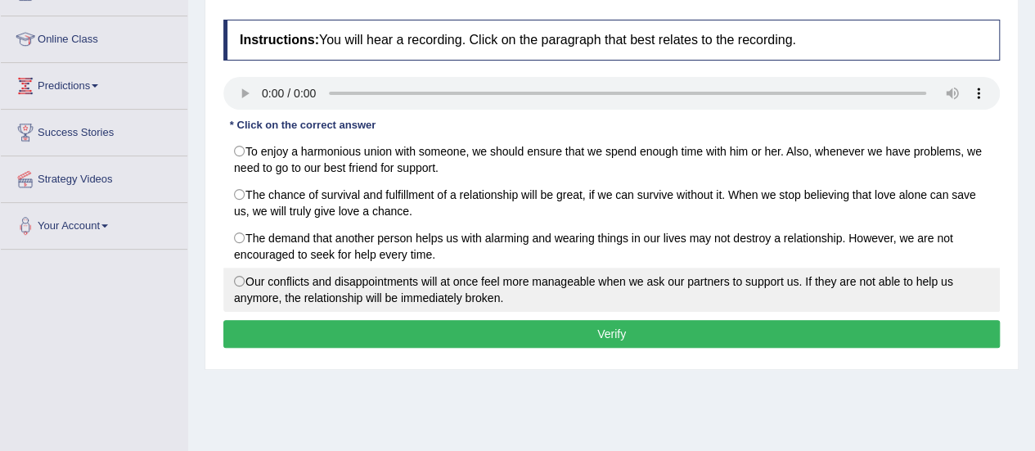
click at [667, 277] on label "Our conflicts and disappointments will at once feel more manageable when we ask…" at bounding box center [611, 289] width 776 height 44
radio input "true"
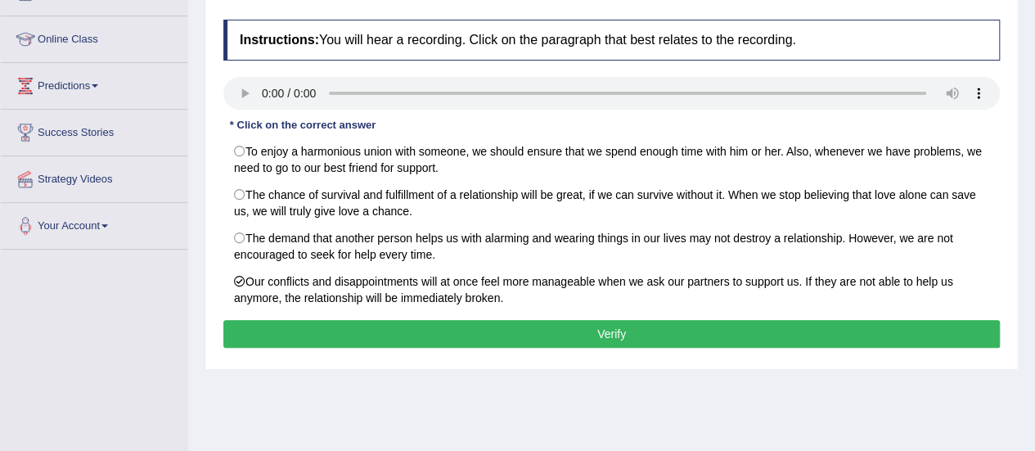
click at [605, 331] on button "Verify" at bounding box center [611, 334] width 776 height 28
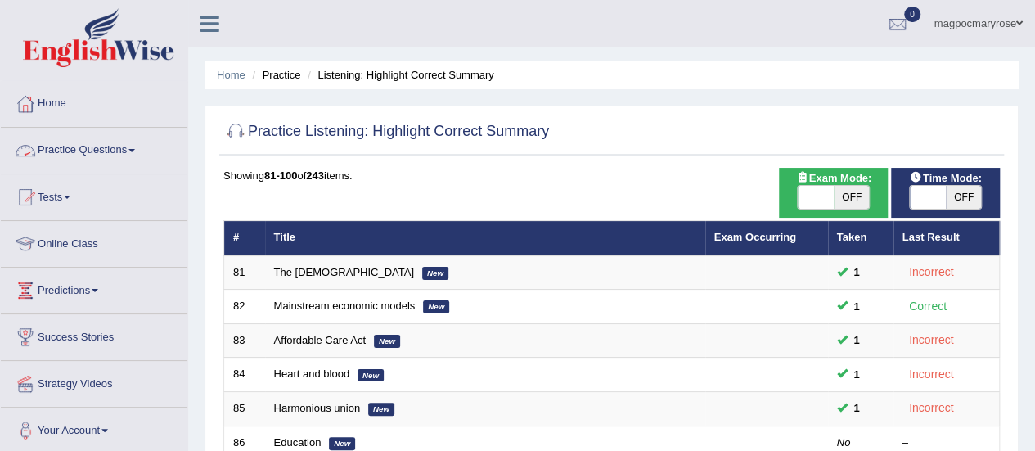
click at [125, 144] on link "Practice Questions" at bounding box center [94, 148] width 186 height 41
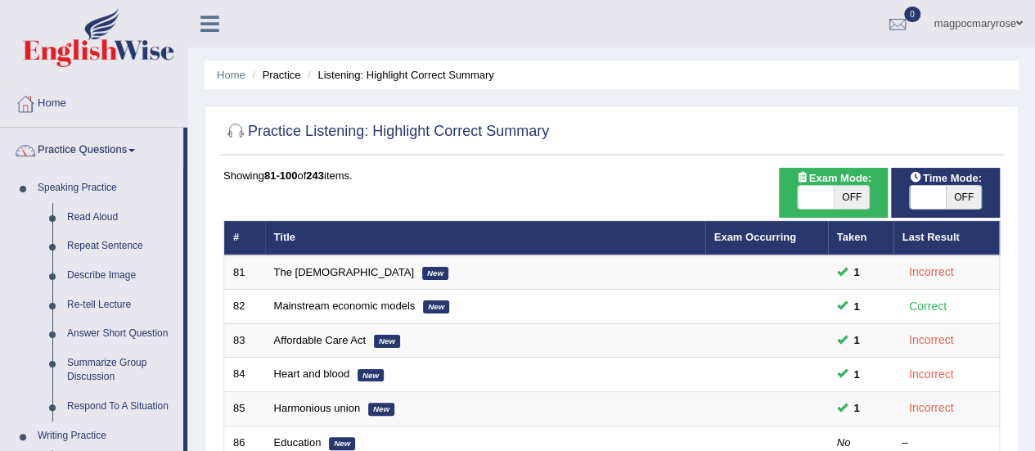
drag, startPoint x: 1027, startPoint y: 61, endPoint x: 1046, endPoint y: 57, distance: 19.1
click at [1034, 57] on html "Toggle navigation Home Practice Questions Speaking Practice Read Aloud Repeat S…" at bounding box center [517, 225] width 1035 height 451
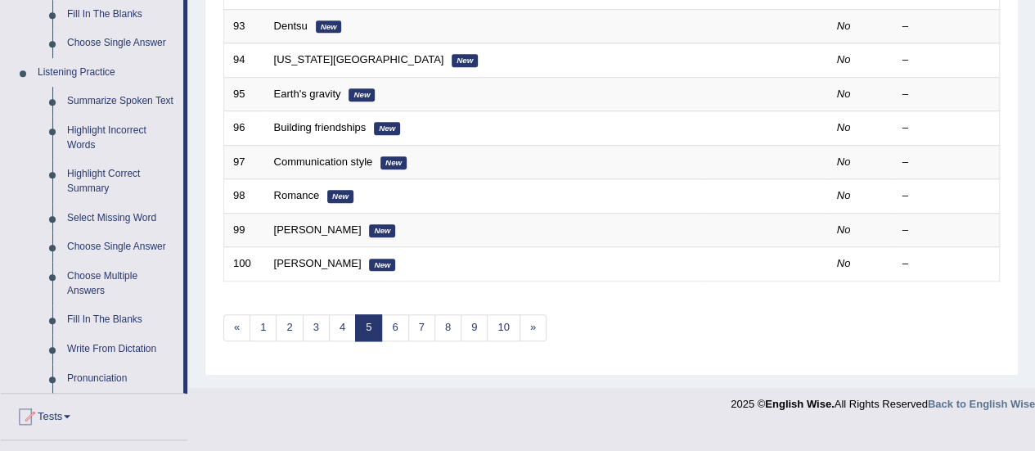
scroll to position [723, 0]
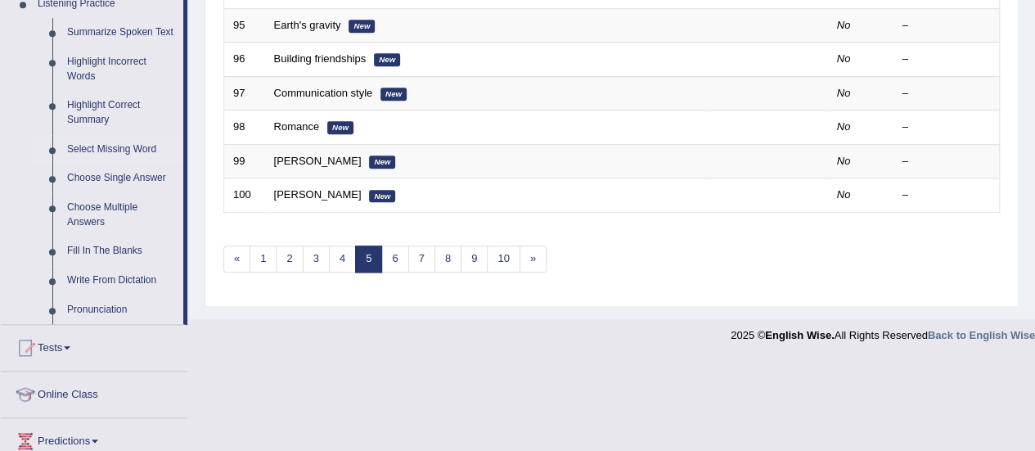
click at [115, 147] on link "Select Missing Word" at bounding box center [121, 149] width 123 height 29
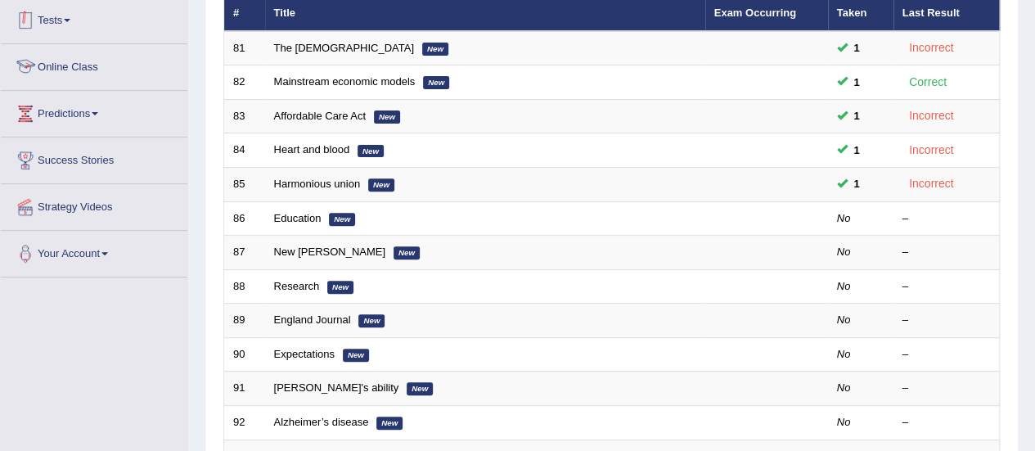
scroll to position [373, 0]
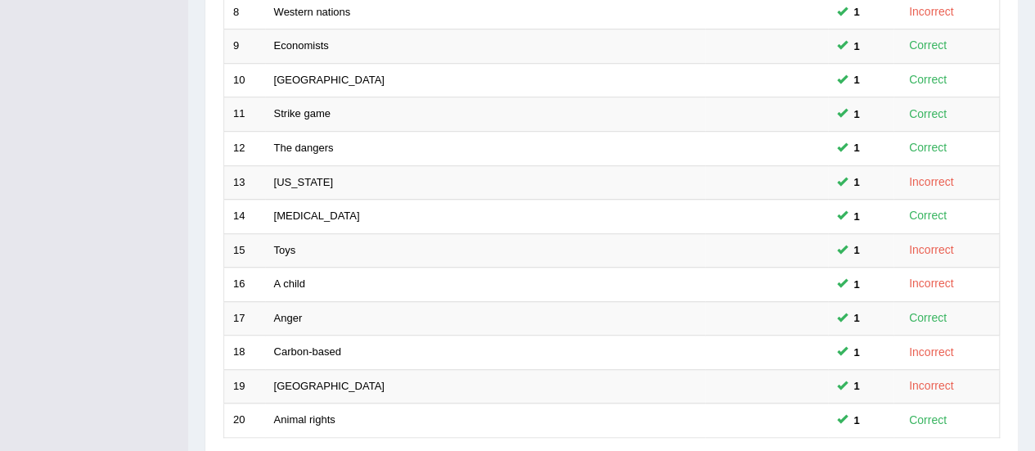
scroll to position [624, 0]
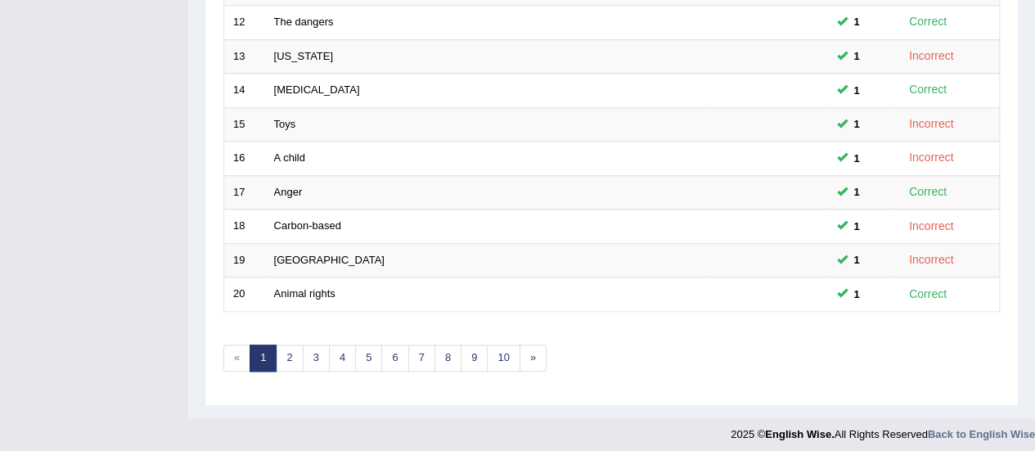
drag, startPoint x: 0, startPoint y: 0, endPoint x: 1020, endPoint y: 414, distance: 1100.6
click at [348, 354] on link "4" at bounding box center [342, 357] width 27 height 27
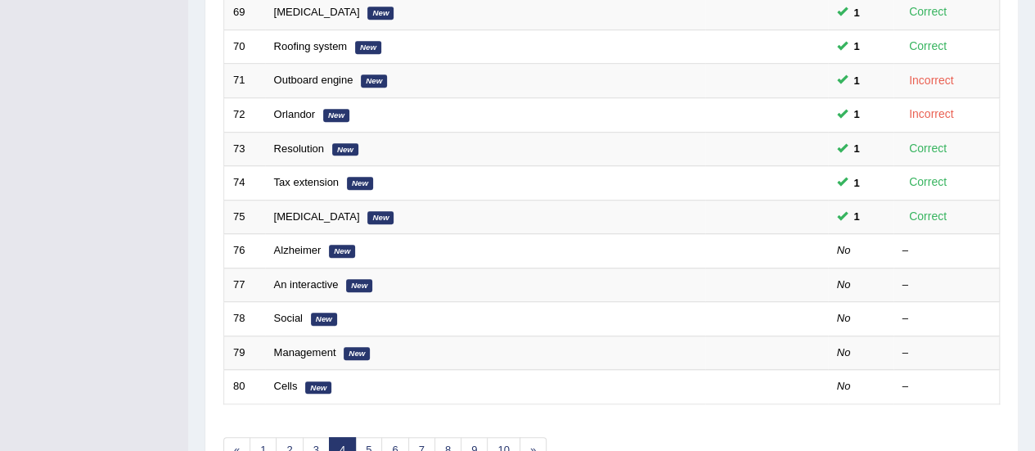
scroll to position [528, 0]
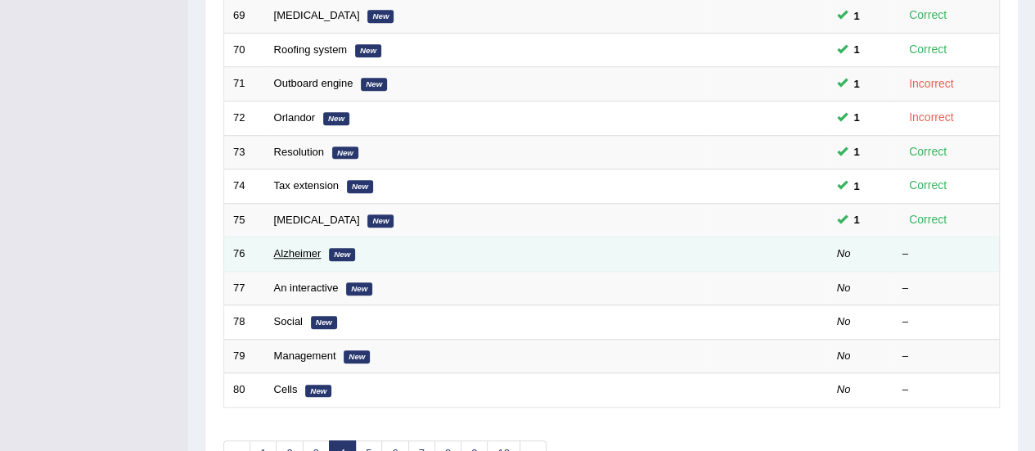
click at [287, 250] on link "Alzheimer" at bounding box center [297, 253] width 47 height 12
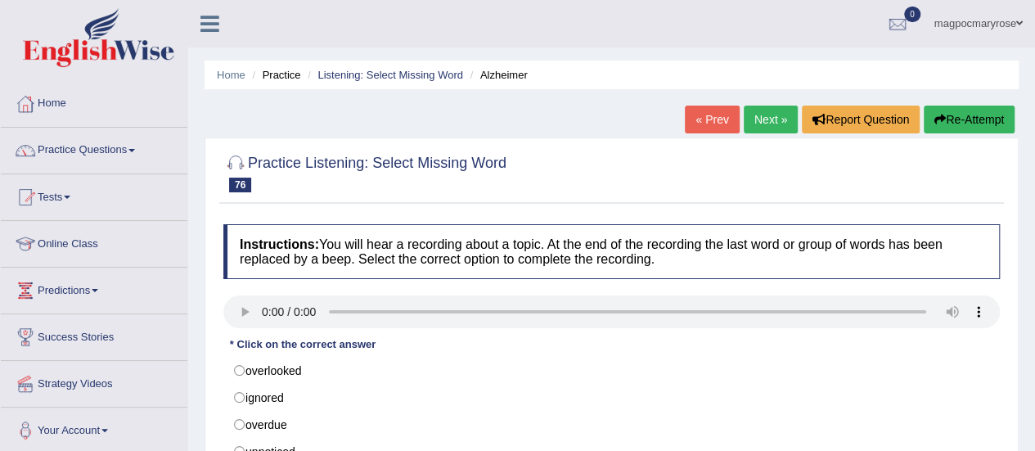
scroll to position [100, 0]
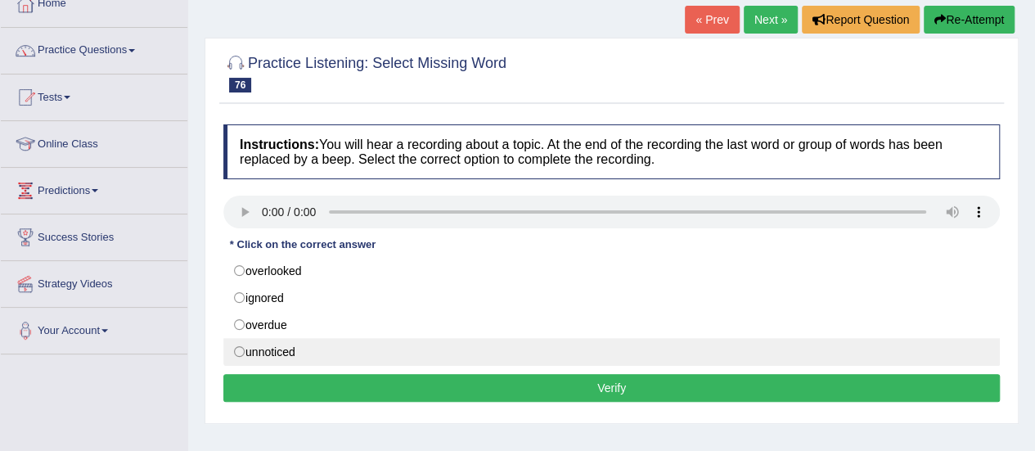
click at [248, 338] on label "unnoticed" at bounding box center [611, 352] width 776 height 28
radio input "true"
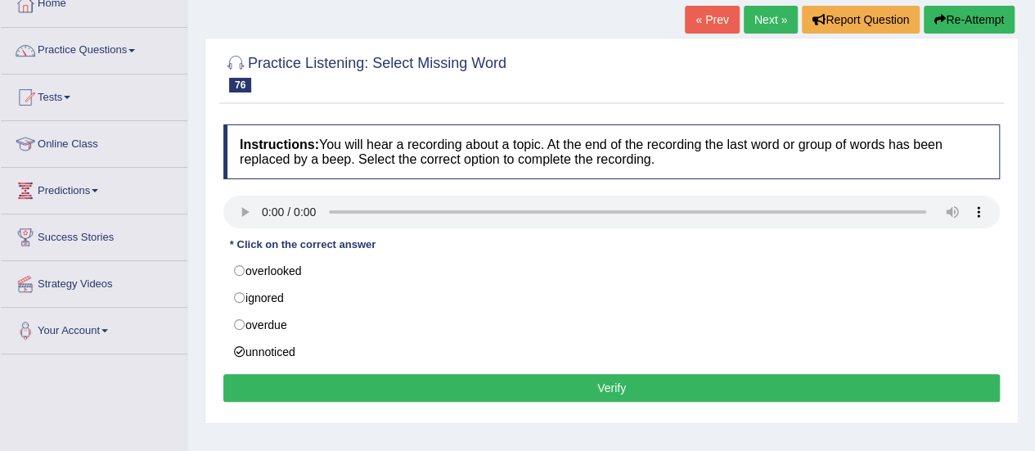
click at [271, 383] on button "Verify" at bounding box center [611, 388] width 776 height 28
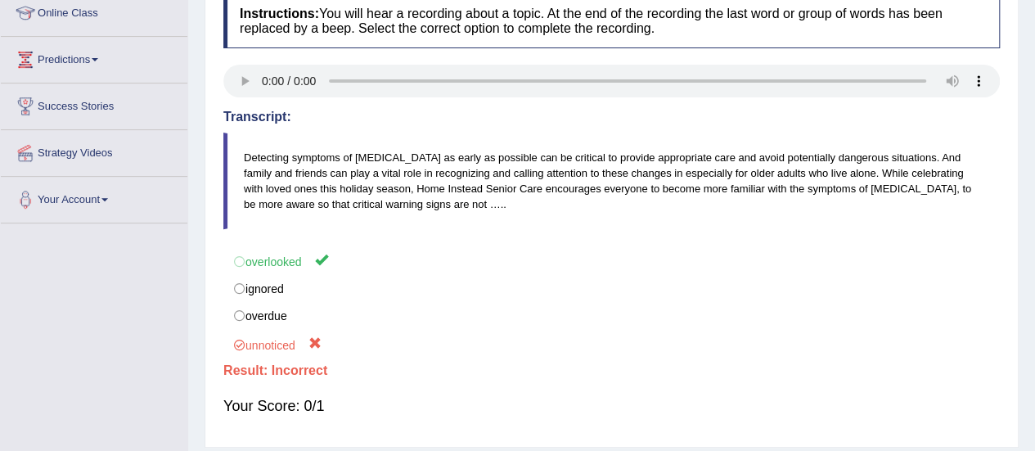
scroll to position [239, 0]
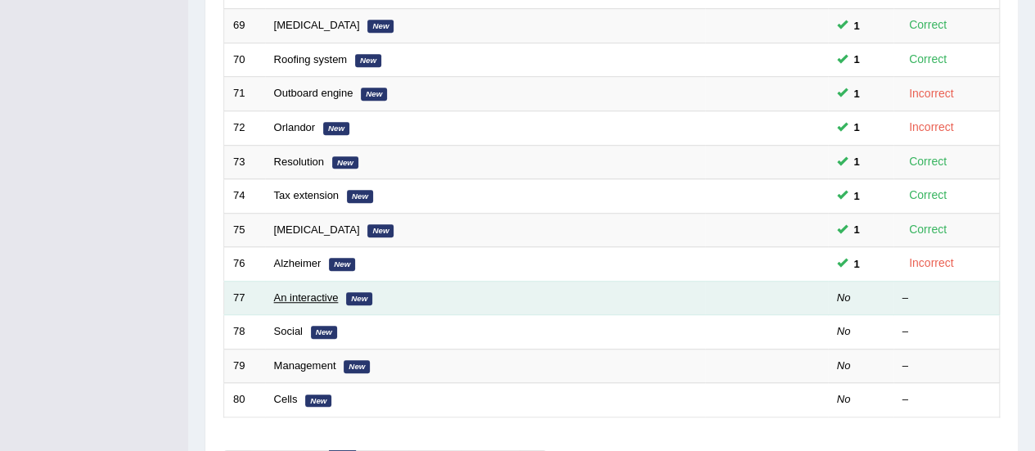
click at [308, 291] on link "An interactive" at bounding box center [306, 297] width 65 height 12
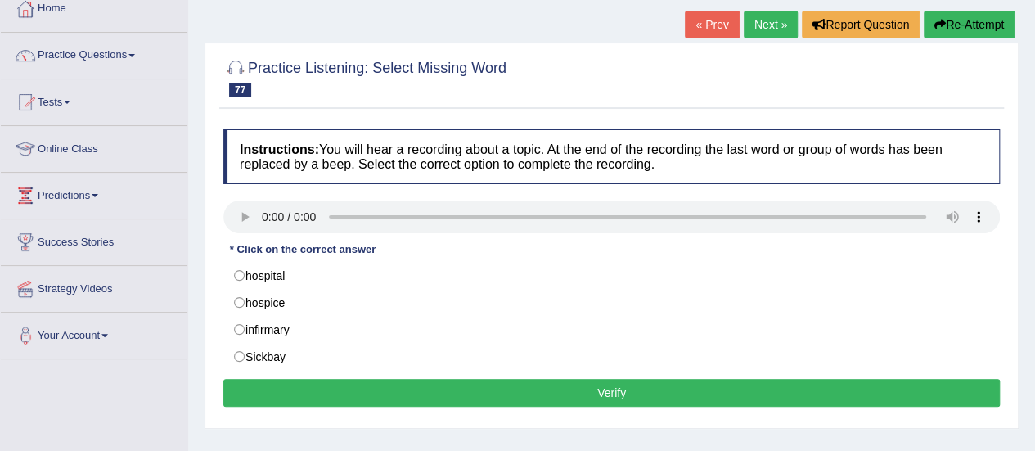
scroll to position [96, 0]
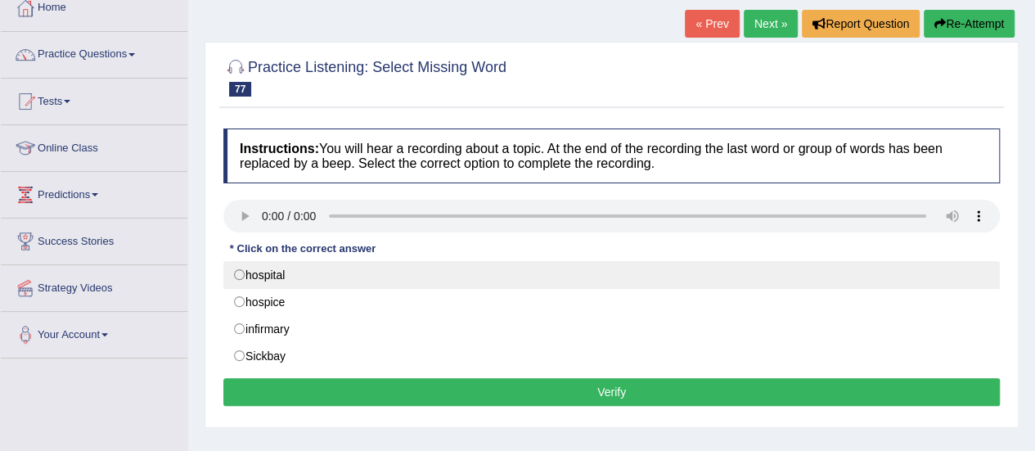
click at [241, 272] on label "hospital" at bounding box center [611, 275] width 776 height 28
radio input "true"
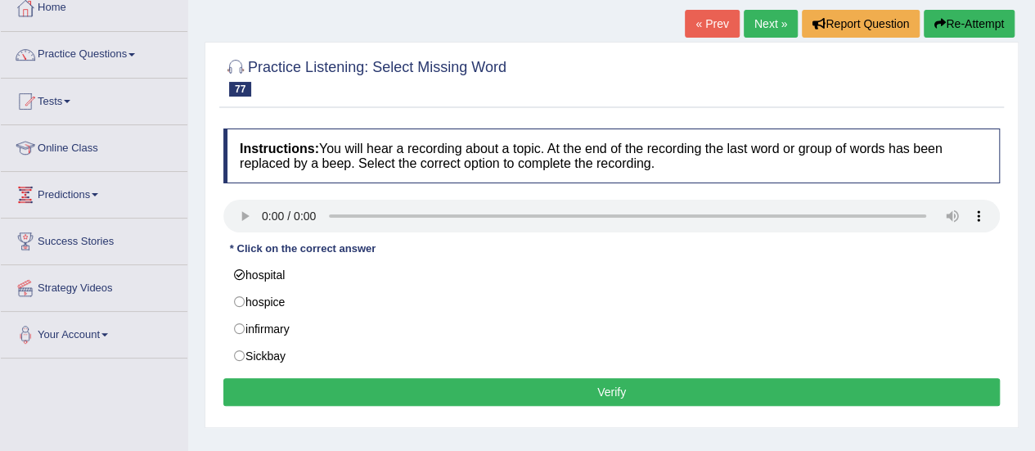
click at [258, 378] on button "Verify" at bounding box center [611, 392] width 776 height 28
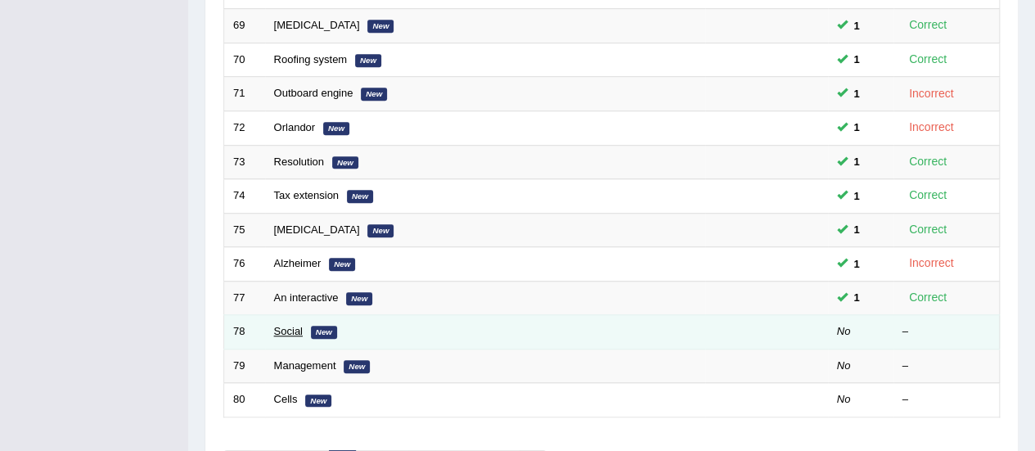
click at [289, 325] on link "Social" at bounding box center [288, 331] width 29 height 12
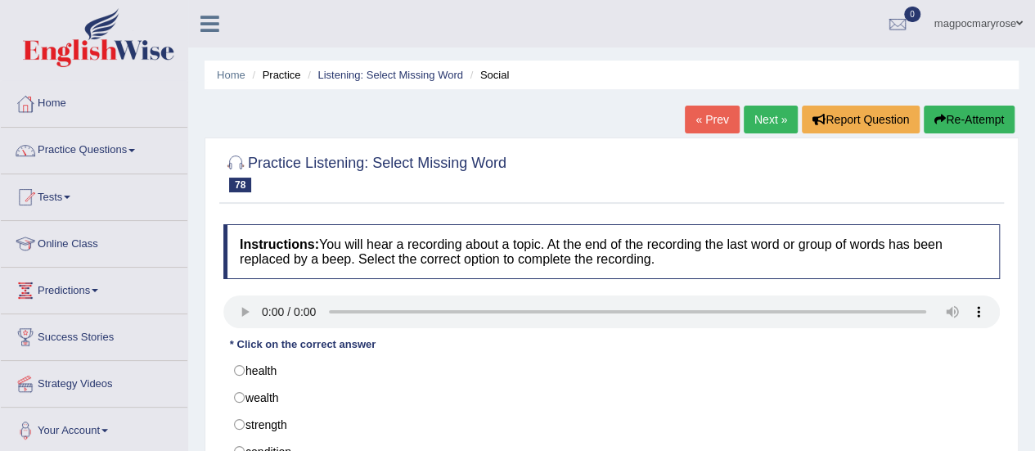
scroll to position [193, 0]
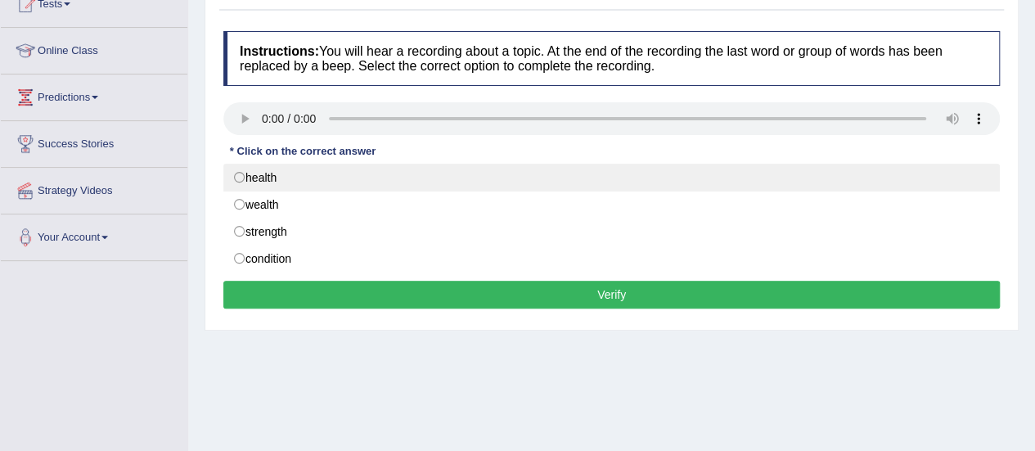
click at [231, 173] on label "health" at bounding box center [611, 178] width 776 height 28
radio input "true"
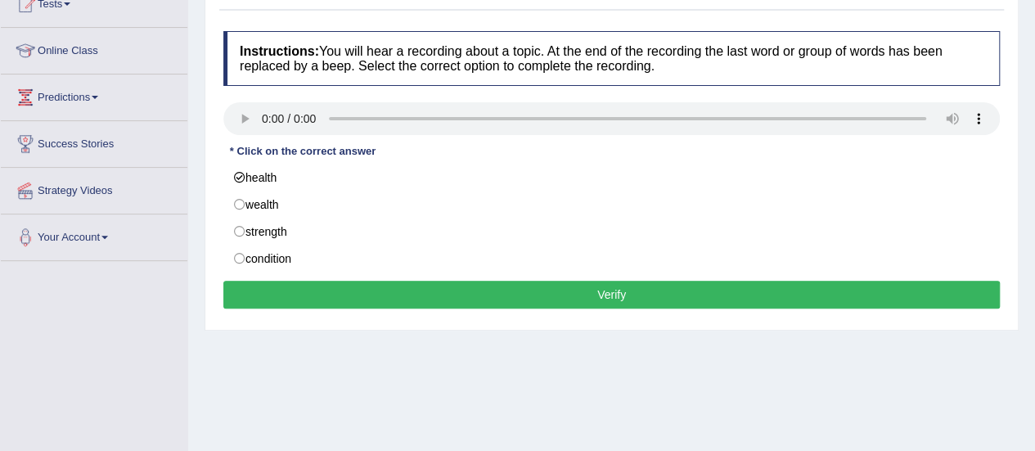
click at [279, 283] on button "Verify" at bounding box center [611, 295] width 776 height 28
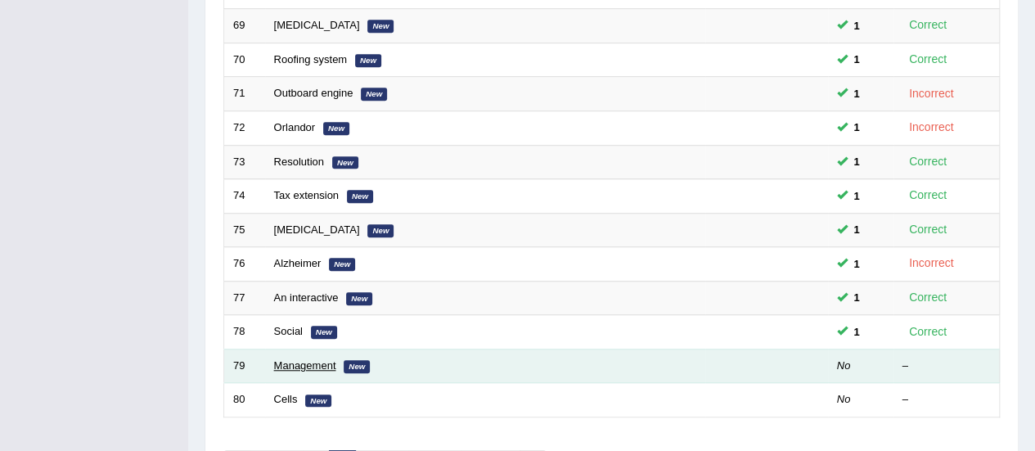
scroll to position [518, 0]
click at [289, 359] on link "Management" at bounding box center [305, 365] width 62 height 12
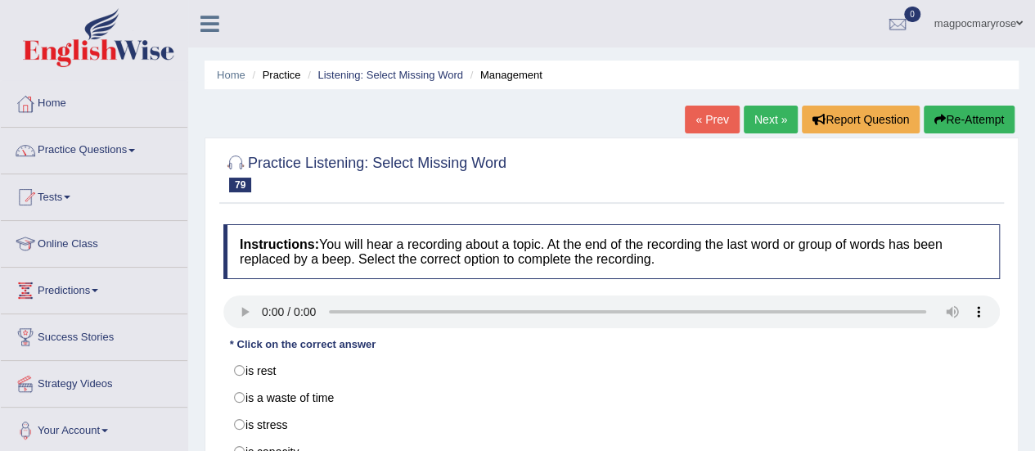
scroll to position [110, 0]
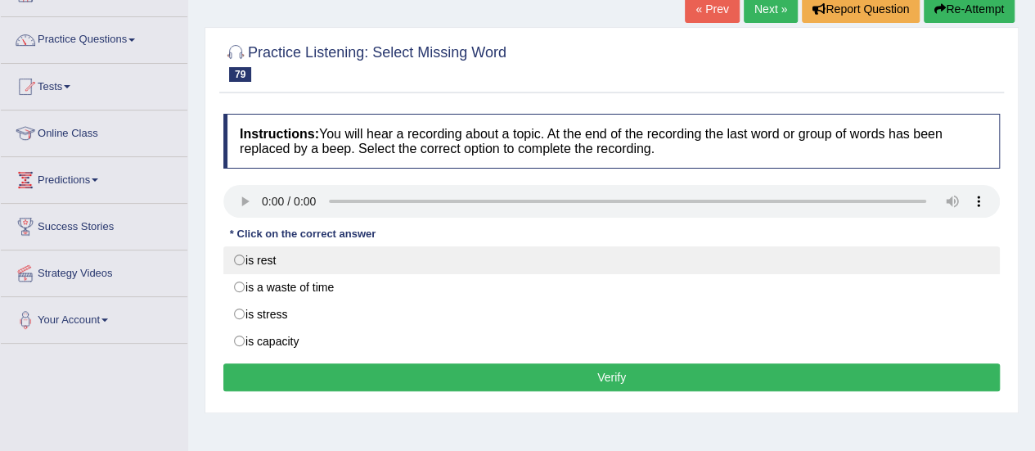
click at [250, 263] on label "is rest" at bounding box center [611, 260] width 776 height 28
radio input "true"
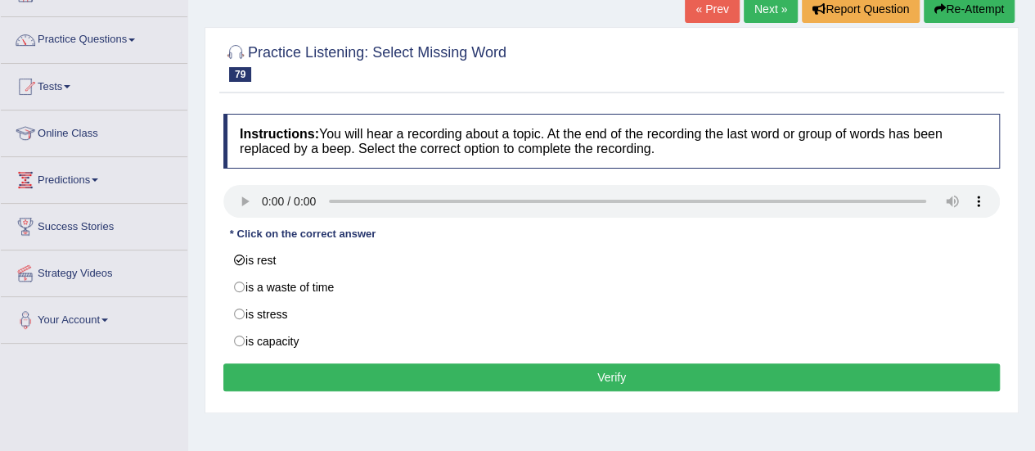
click at [290, 366] on button "Verify" at bounding box center [611, 377] width 776 height 28
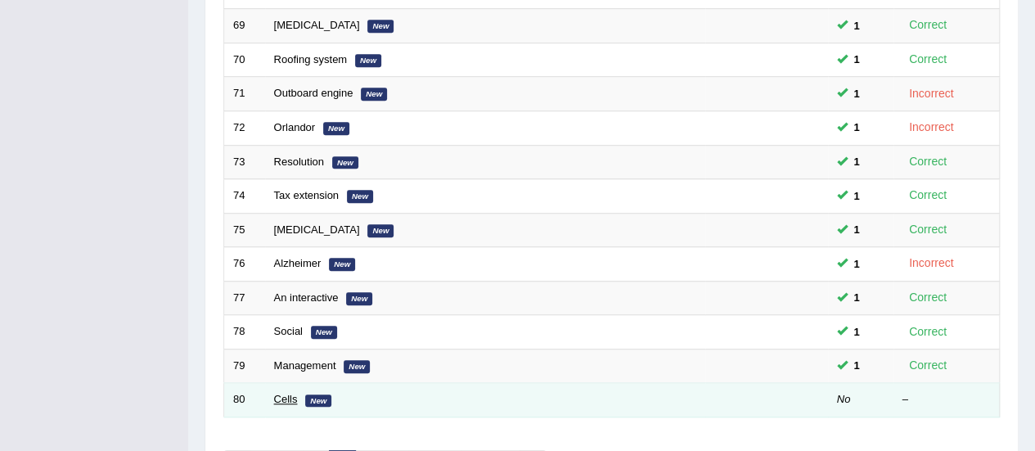
click at [294, 393] on link "Cells" at bounding box center [286, 399] width 24 height 12
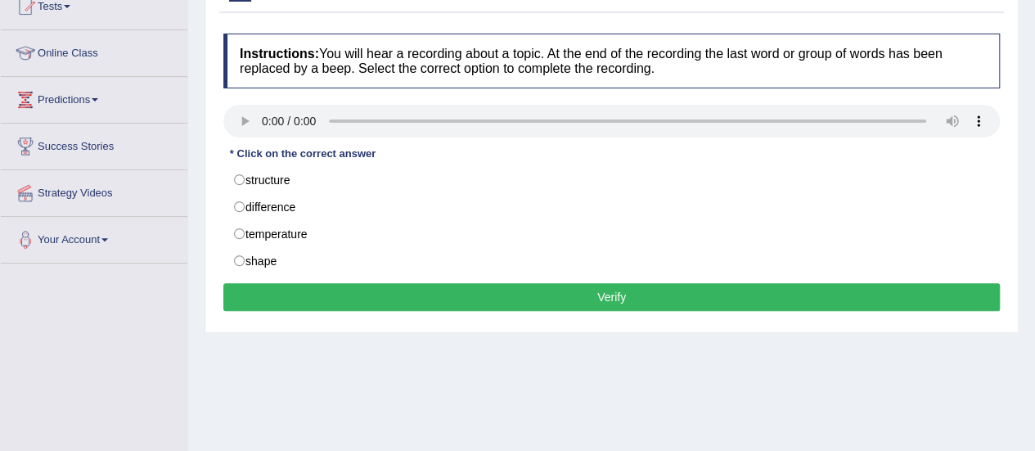
scroll to position [228, 0]
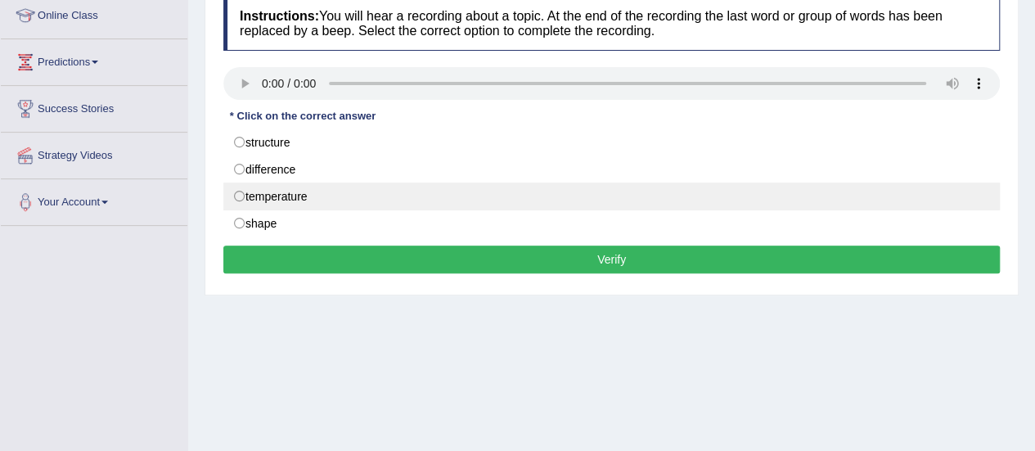
click at [309, 188] on label "temperature" at bounding box center [611, 196] width 776 height 28
radio input "true"
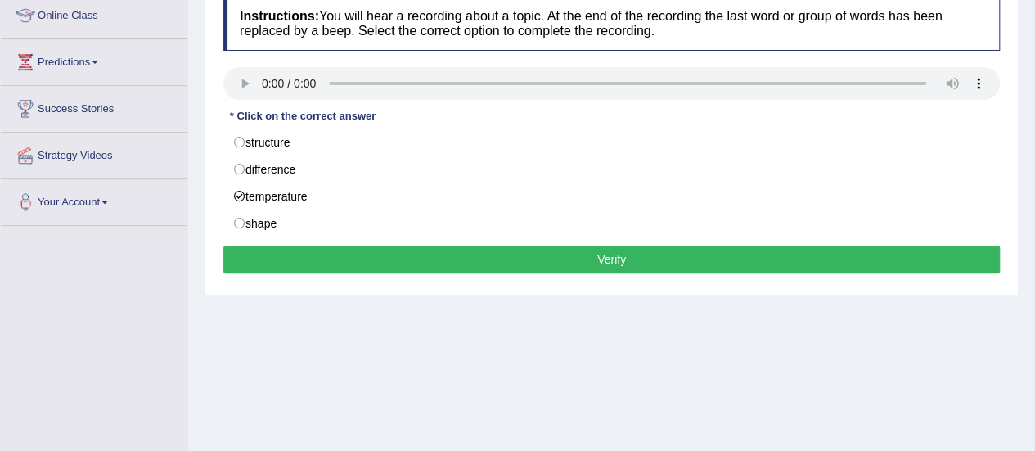
click at [316, 258] on button "Verify" at bounding box center [611, 259] width 776 height 28
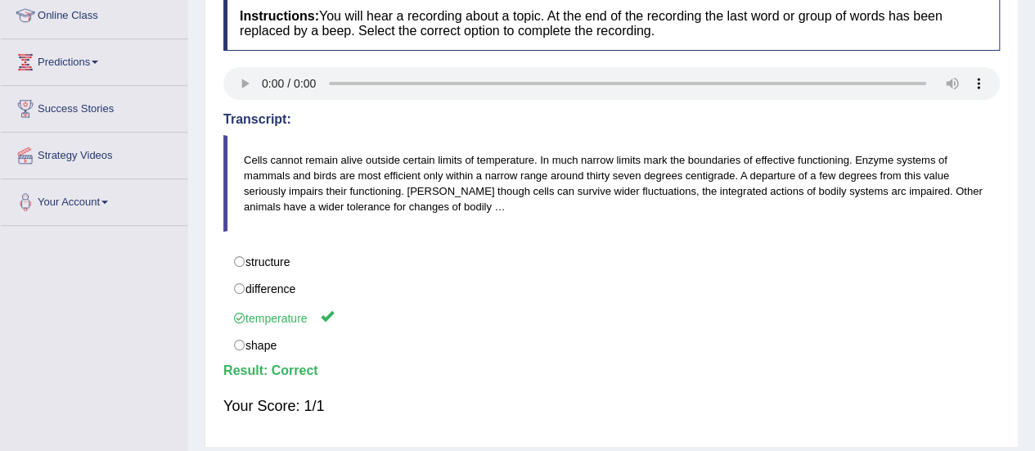
scroll to position [0, 0]
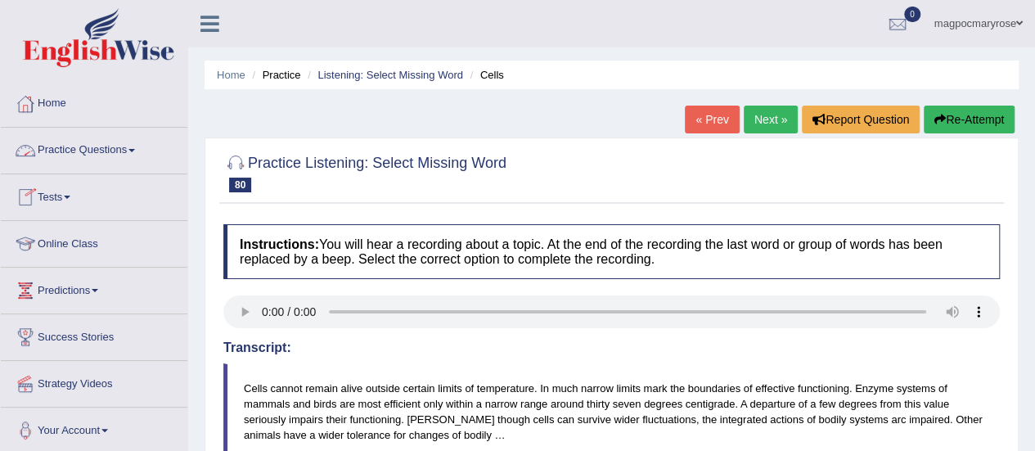
click at [60, 149] on link "Practice Questions" at bounding box center [94, 148] width 186 height 41
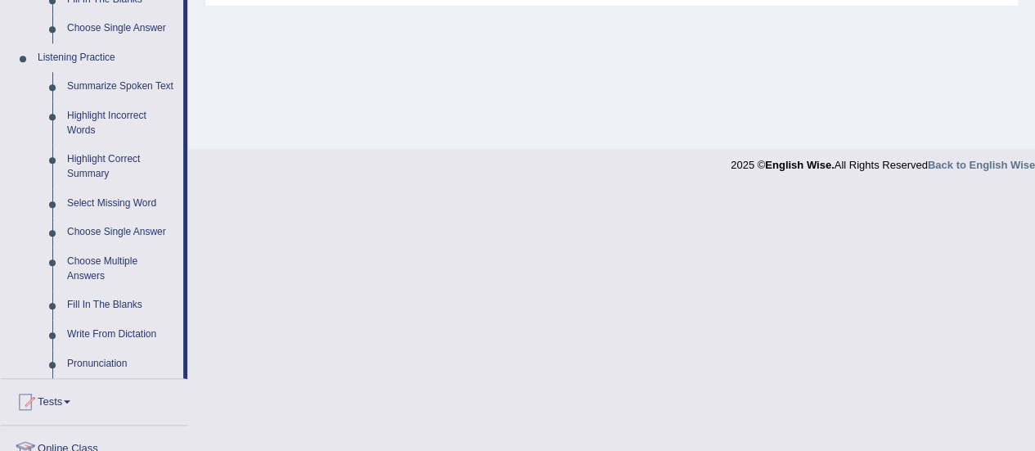
scroll to position [671, 0]
click at [97, 227] on link "Choose Single Answer" at bounding box center [121, 230] width 123 height 29
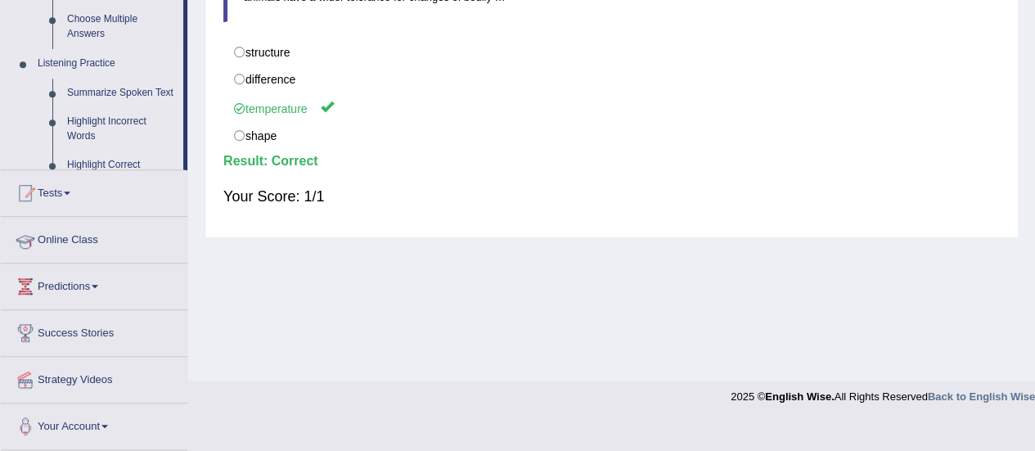
scroll to position [407, 0]
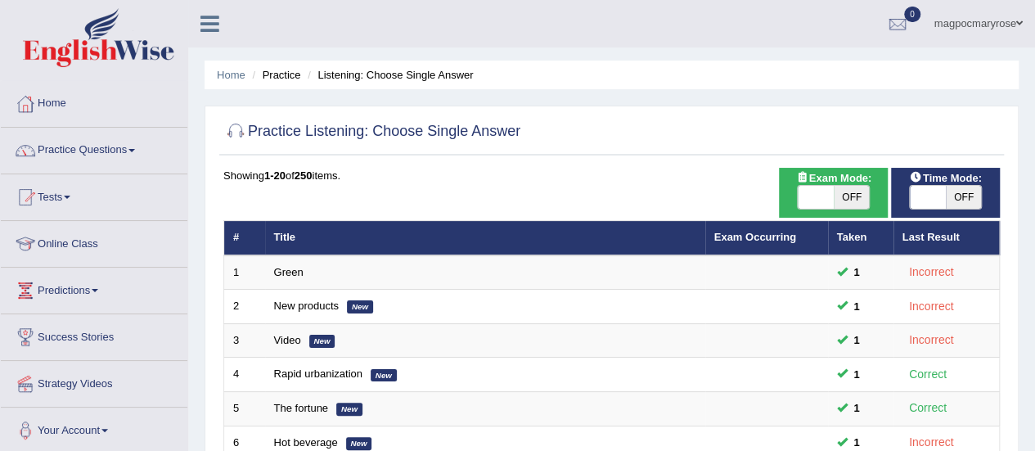
scroll to position [624, 0]
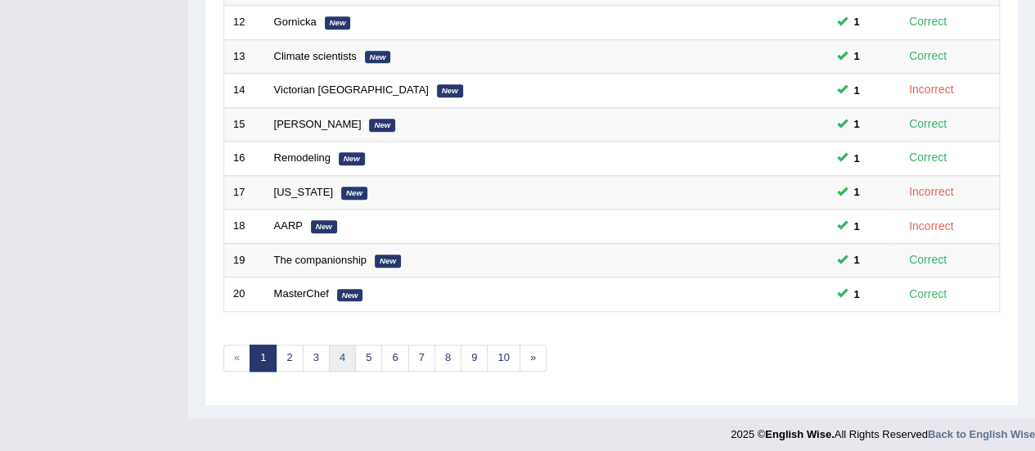
click at [337, 357] on link "4" at bounding box center [342, 357] width 27 height 27
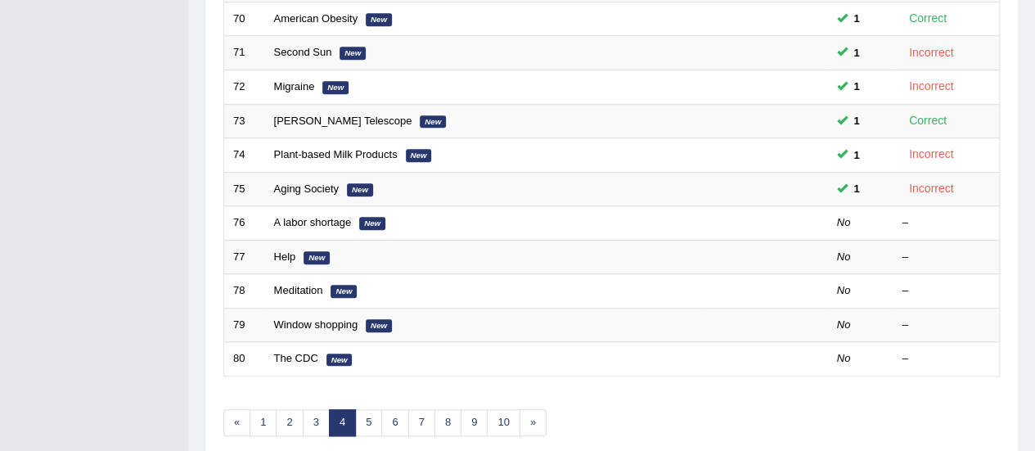
scroll to position [624, 0]
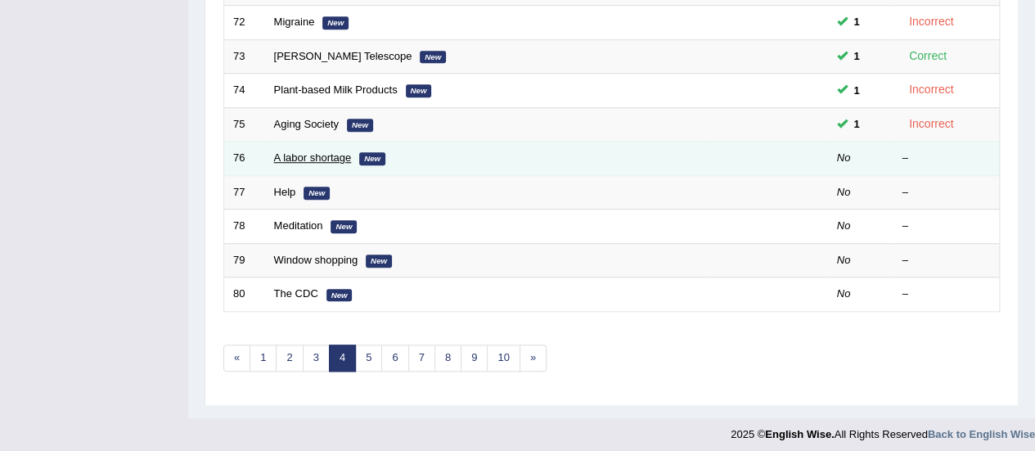
click at [319, 157] on link "A labor shortage" at bounding box center [313, 157] width 78 height 12
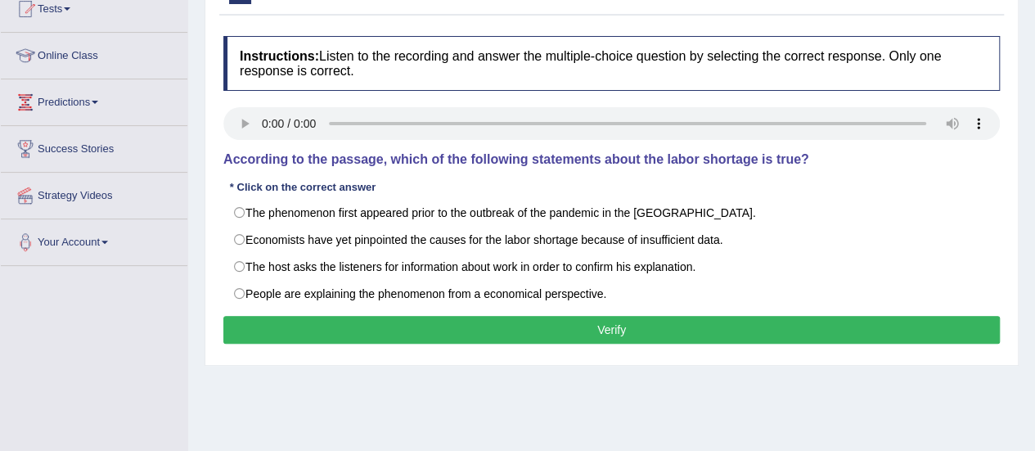
scroll to position [203, 0]
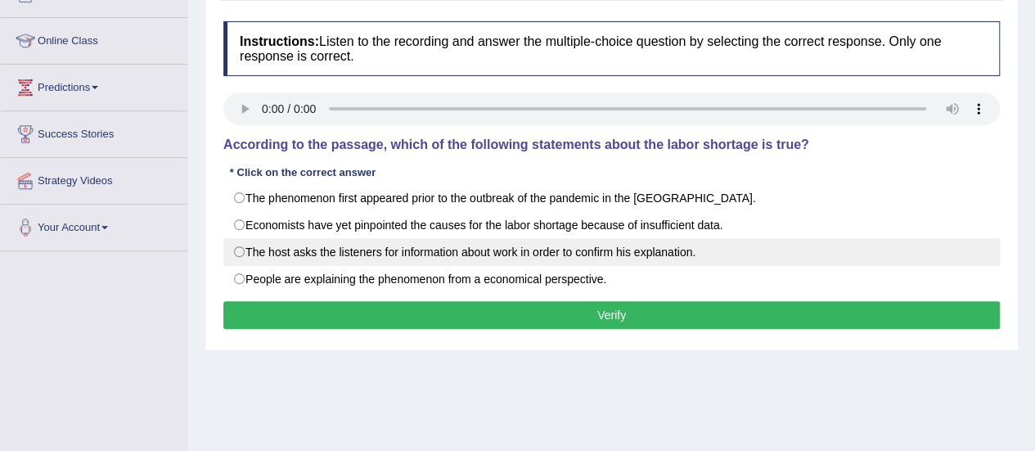
click at [252, 242] on label "The host asks the listeners for information about work in order to confirm his …" at bounding box center [611, 252] width 776 height 28
radio input "true"
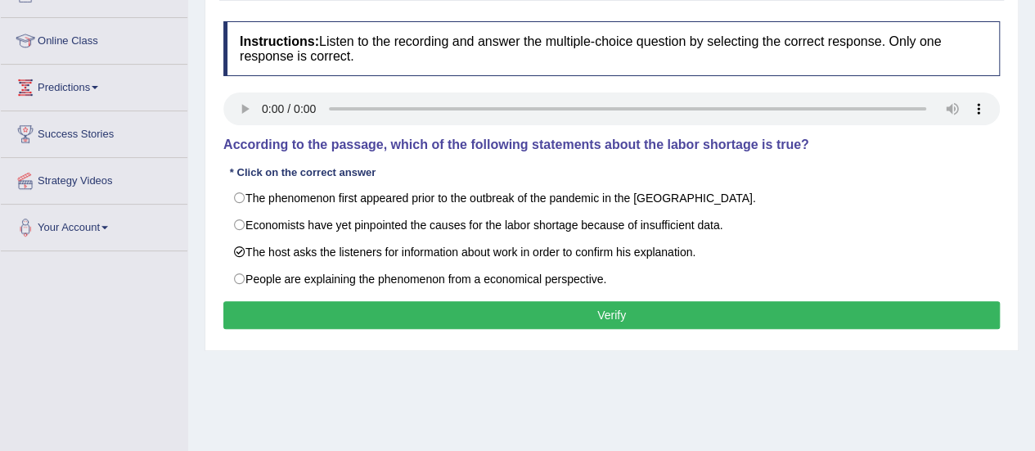
click at [260, 303] on button "Verify" at bounding box center [611, 315] width 776 height 28
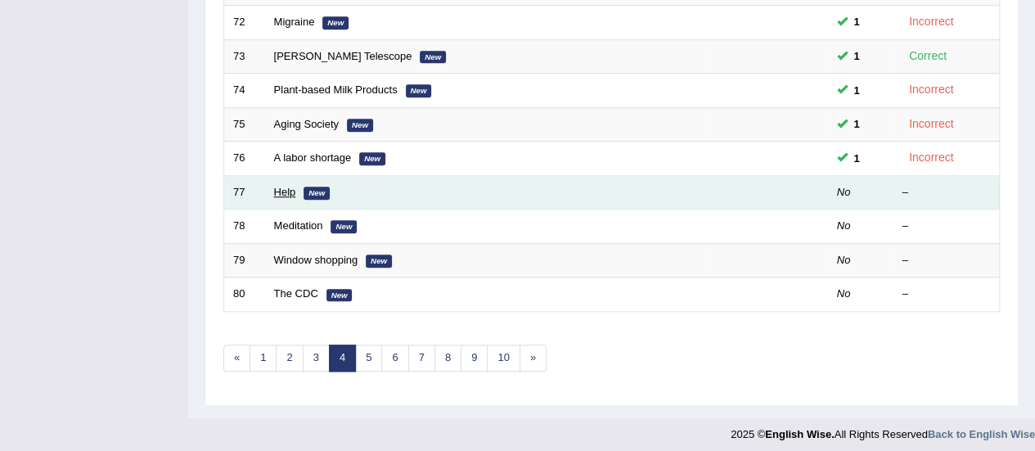
click at [280, 188] on link "Help" at bounding box center [285, 192] width 22 height 12
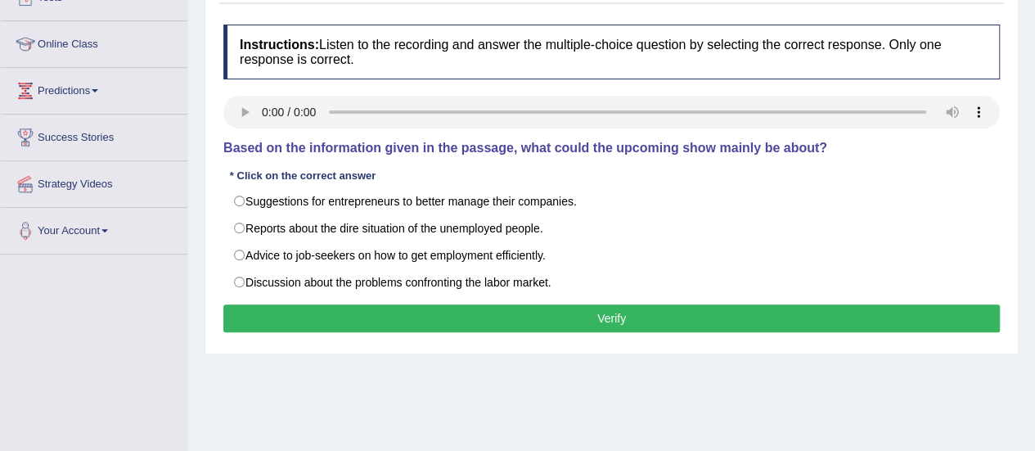
scroll to position [196, 0]
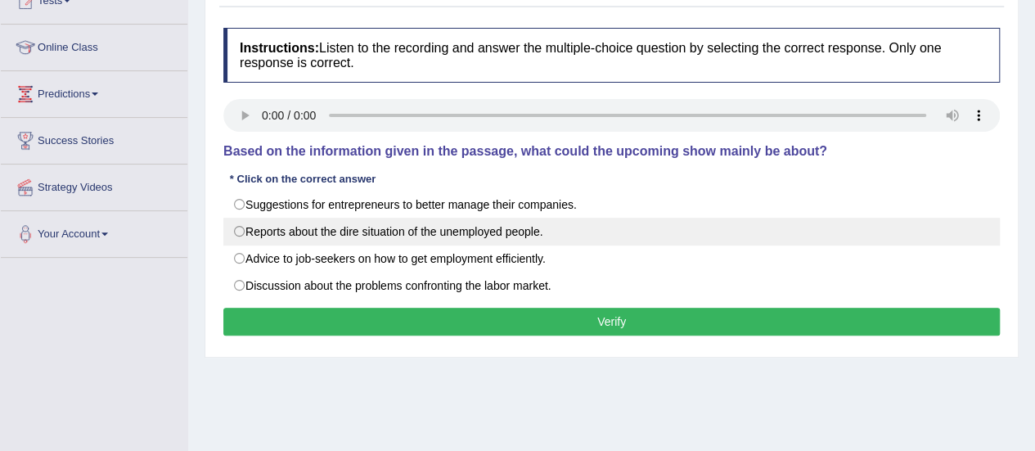
click at [245, 222] on label "Reports about the dire situation of the unemployed people." at bounding box center [611, 232] width 776 height 28
radio input "true"
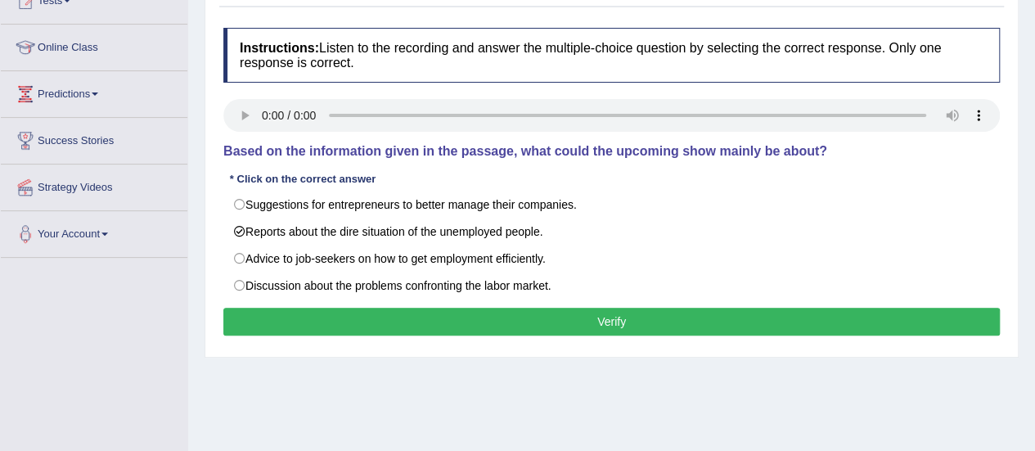
click at [264, 323] on button "Verify" at bounding box center [611, 322] width 776 height 28
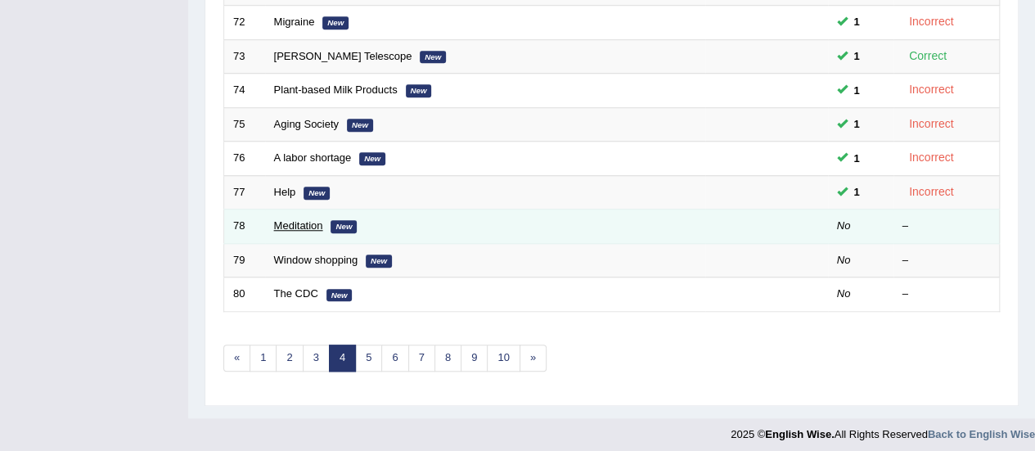
click at [276, 219] on link "Meditation" at bounding box center [298, 225] width 49 height 12
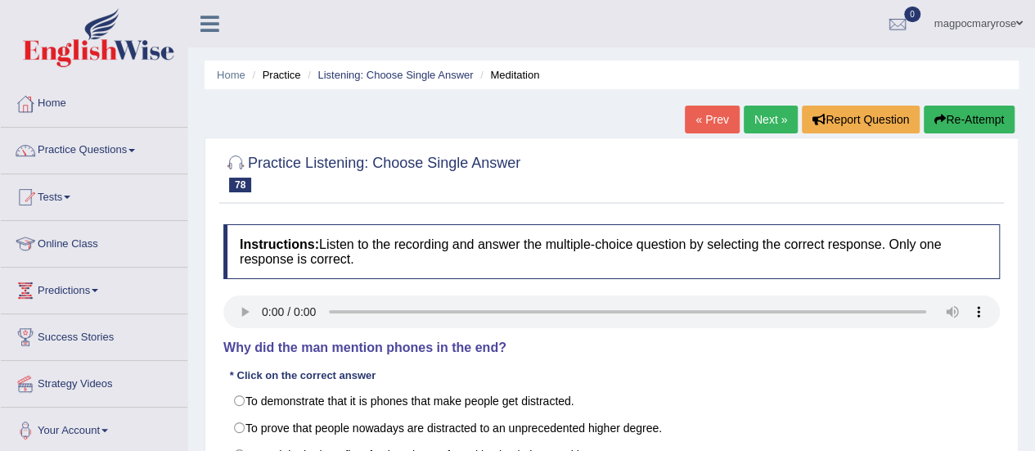
scroll to position [107, 0]
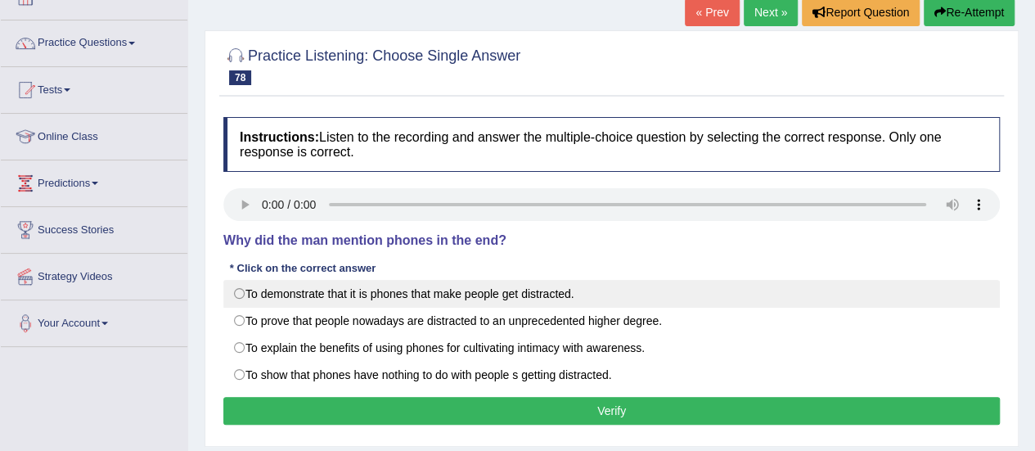
click at [237, 292] on label "To demonstrate that it is phones that make people get distracted." at bounding box center [611, 294] width 776 height 28
radio input "true"
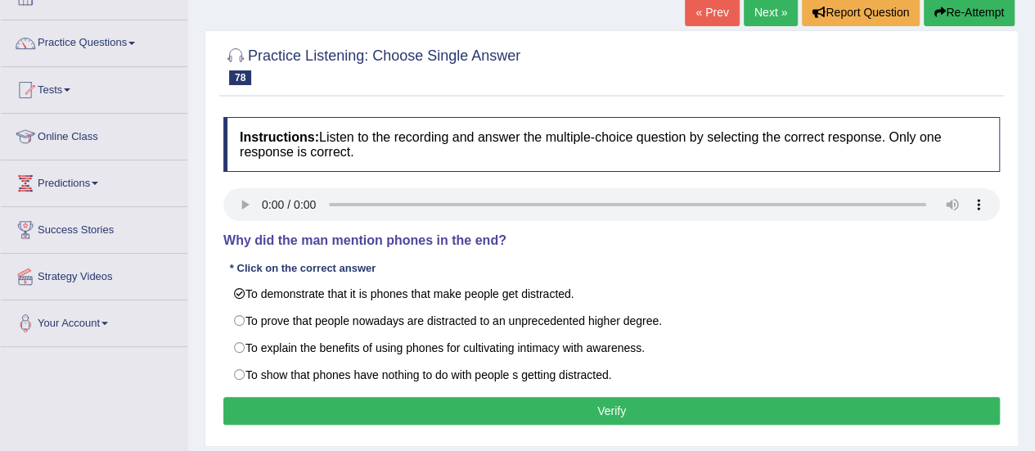
click at [290, 402] on button "Verify" at bounding box center [611, 411] width 776 height 28
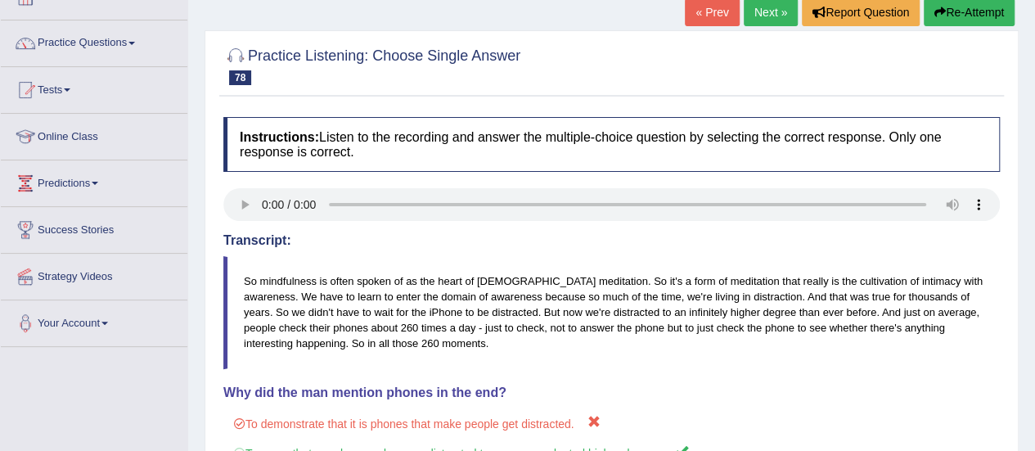
scroll to position [192, 0]
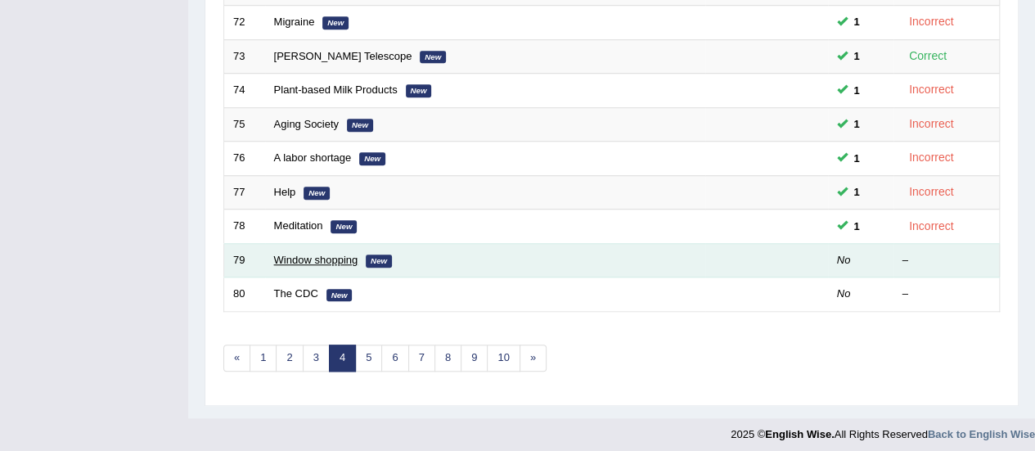
click at [311, 254] on link "Window shopping" at bounding box center [316, 260] width 84 height 12
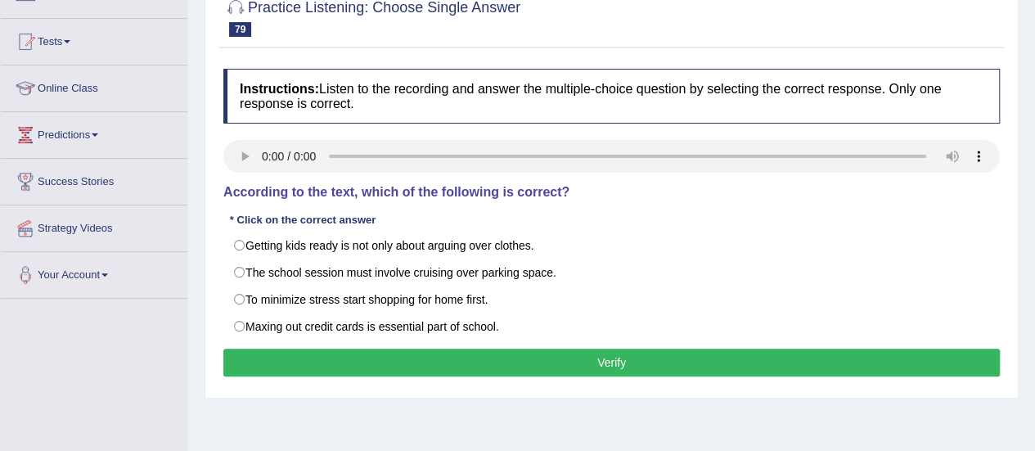
scroll to position [154, 0]
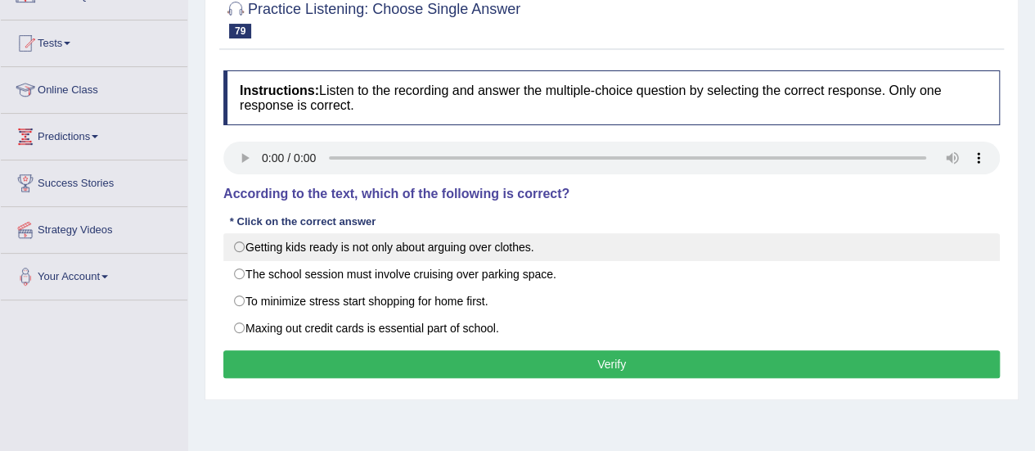
click at [258, 256] on label "Getting kids ready is not only about arguing over clothes." at bounding box center [611, 247] width 776 height 28
radio input "true"
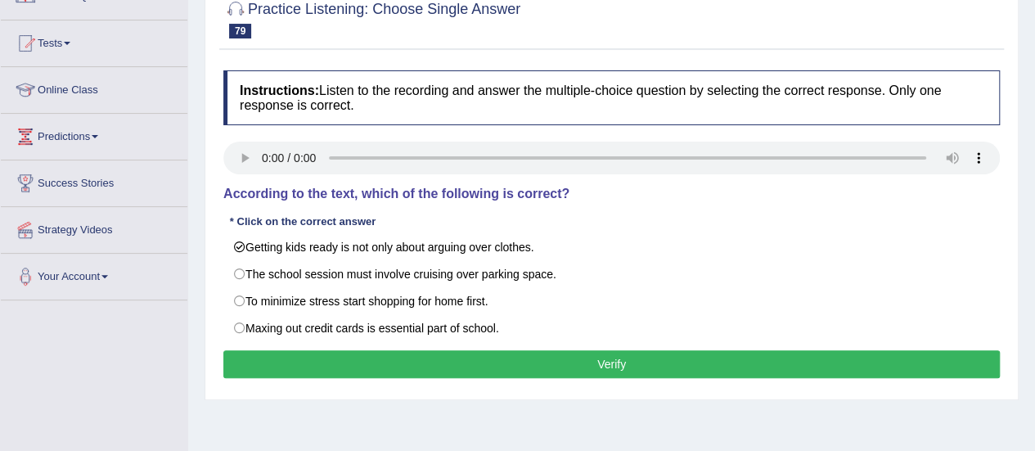
click at [309, 357] on button "Verify" at bounding box center [611, 364] width 776 height 28
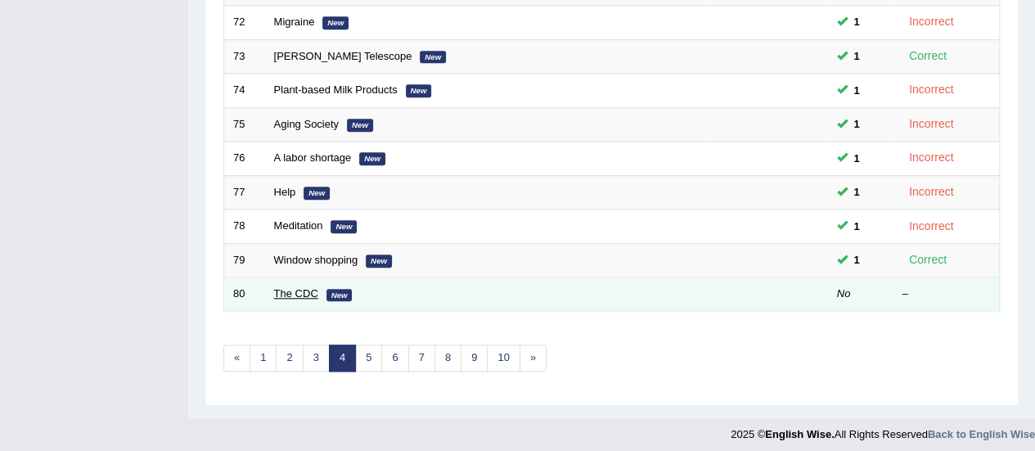
click at [307, 287] on link "The CDC" at bounding box center [296, 293] width 44 height 12
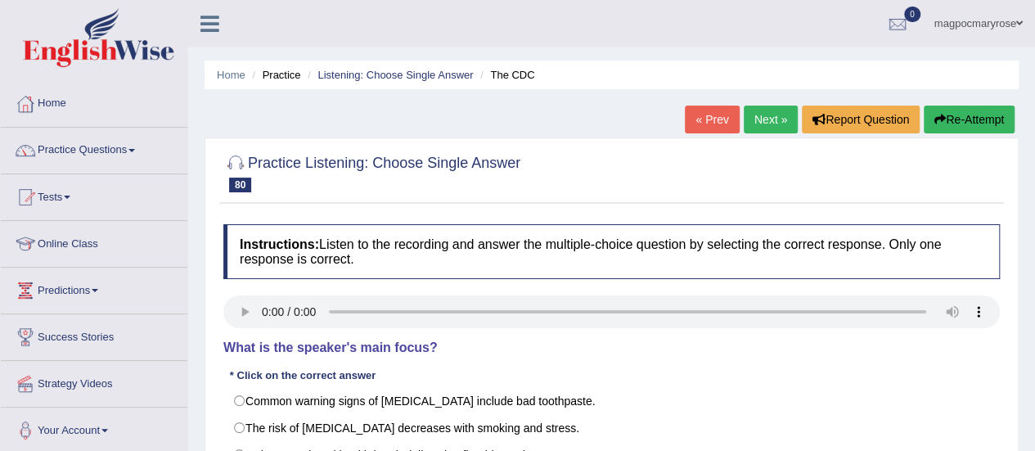
scroll to position [147, 0]
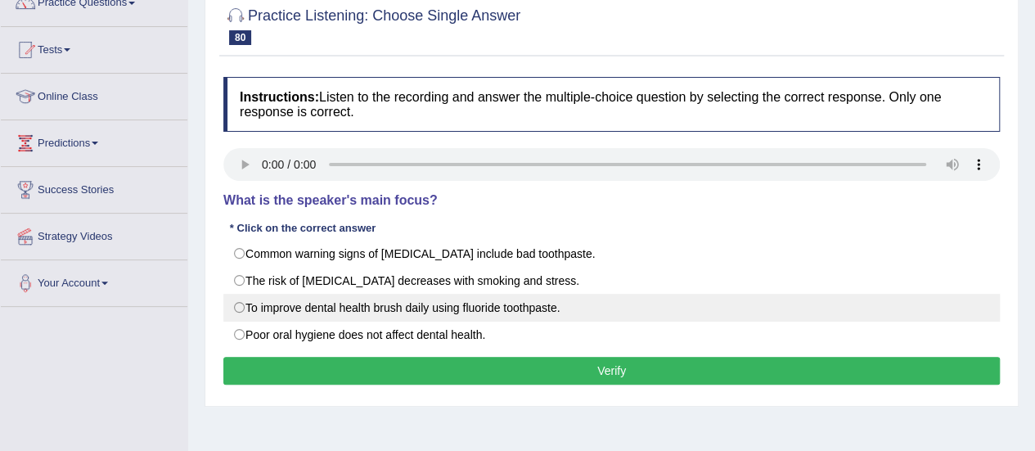
click at [422, 303] on label "To improve dental health brush daily using fluoride toothpaste." at bounding box center [611, 308] width 776 height 28
radio input "true"
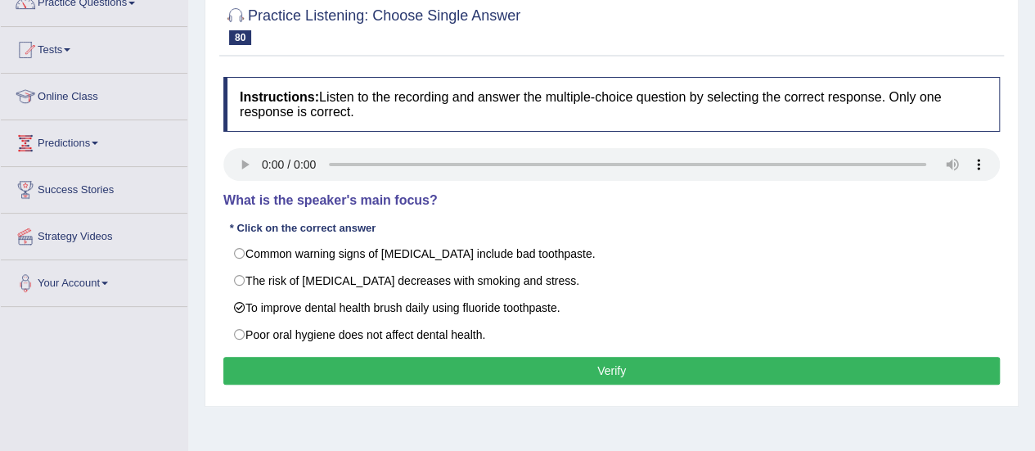
click at [370, 366] on button "Verify" at bounding box center [611, 371] width 776 height 28
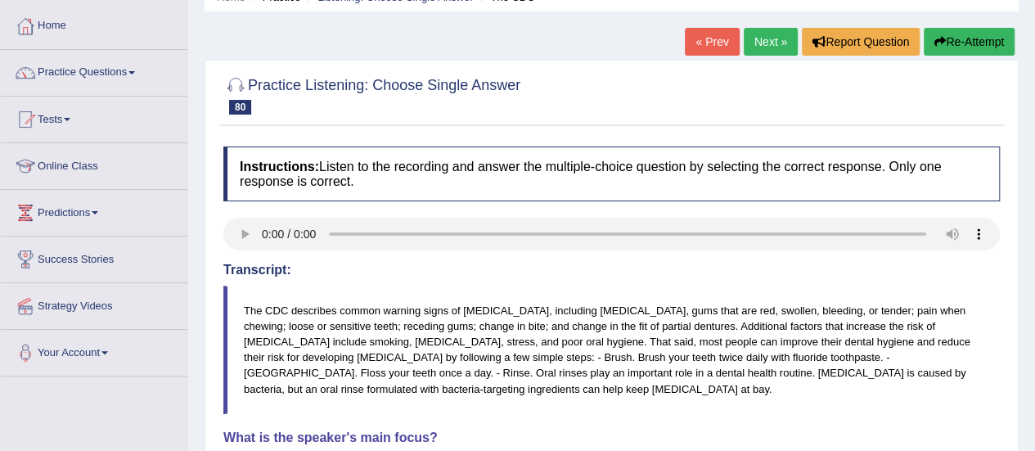
scroll to position [64, 0]
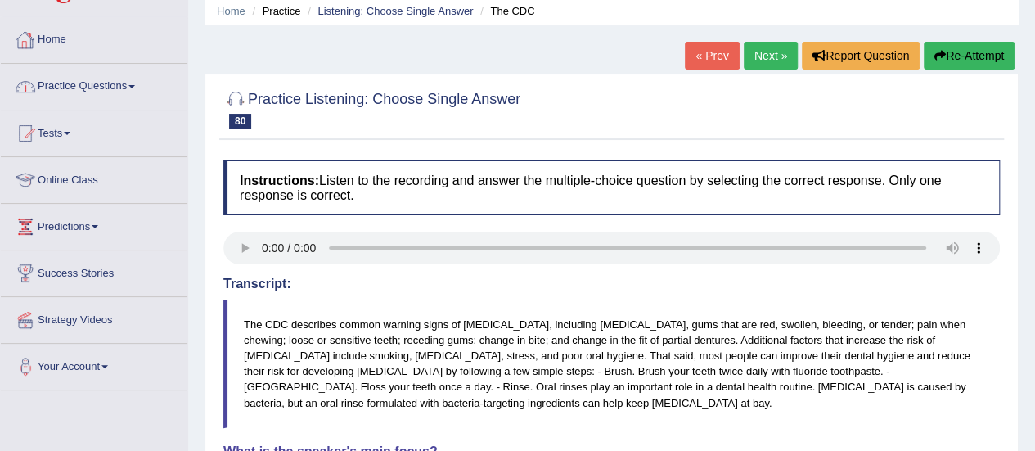
click at [65, 89] on link "Practice Questions" at bounding box center [94, 84] width 186 height 41
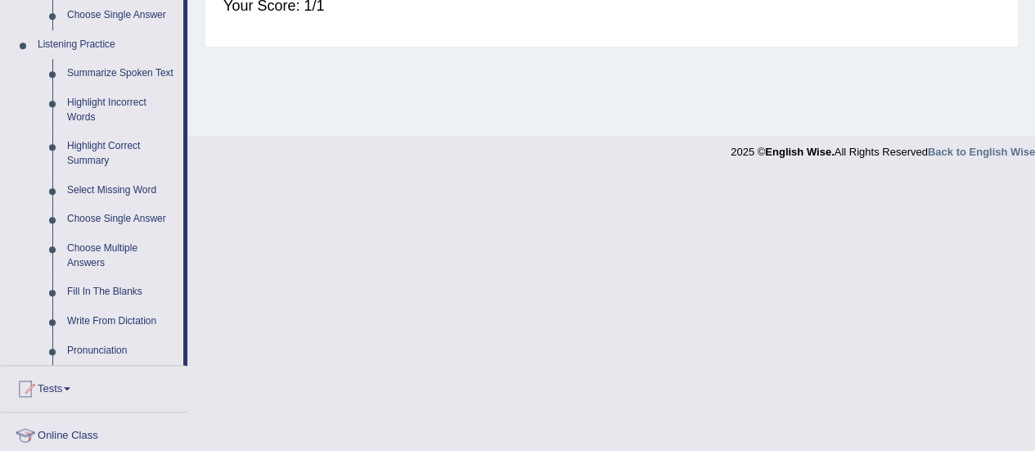
scroll to position [707, 0]
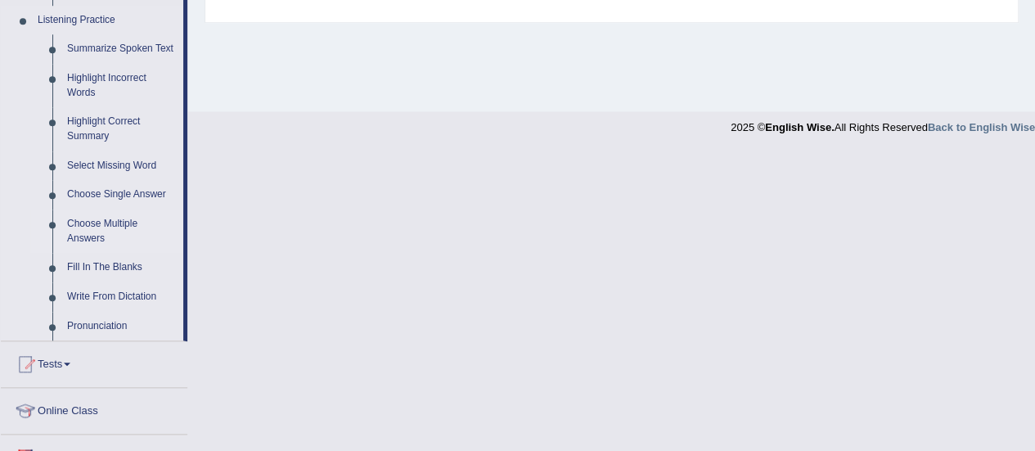
click at [95, 221] on link "Choose Multiple Answers" at bounding box center [121, 230] width 123 height 43
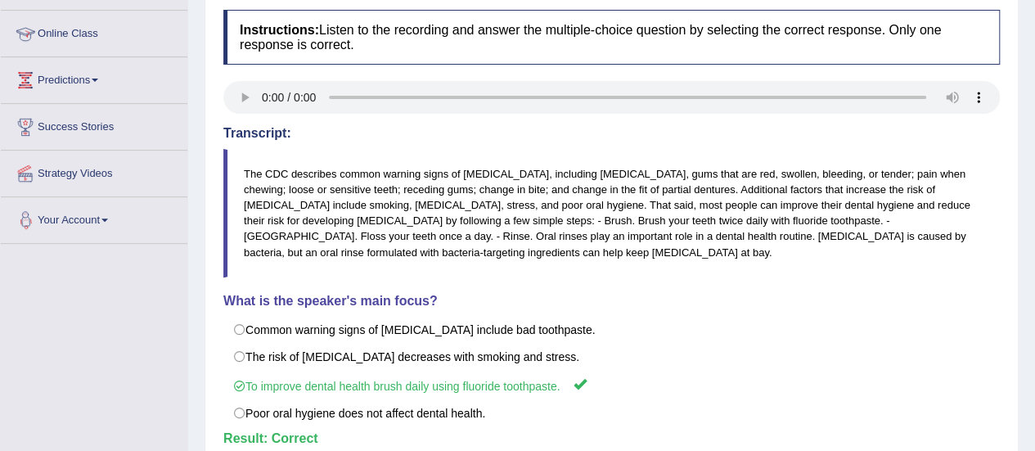
scroll to position [256, 0]
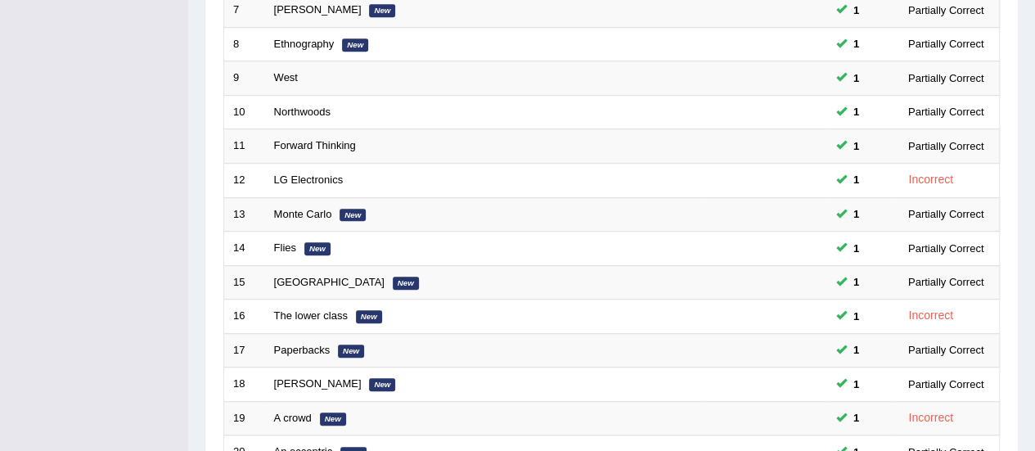
scroll to position [624, 0]
